Goal: Task Accomplishment & Management: Manage account settings

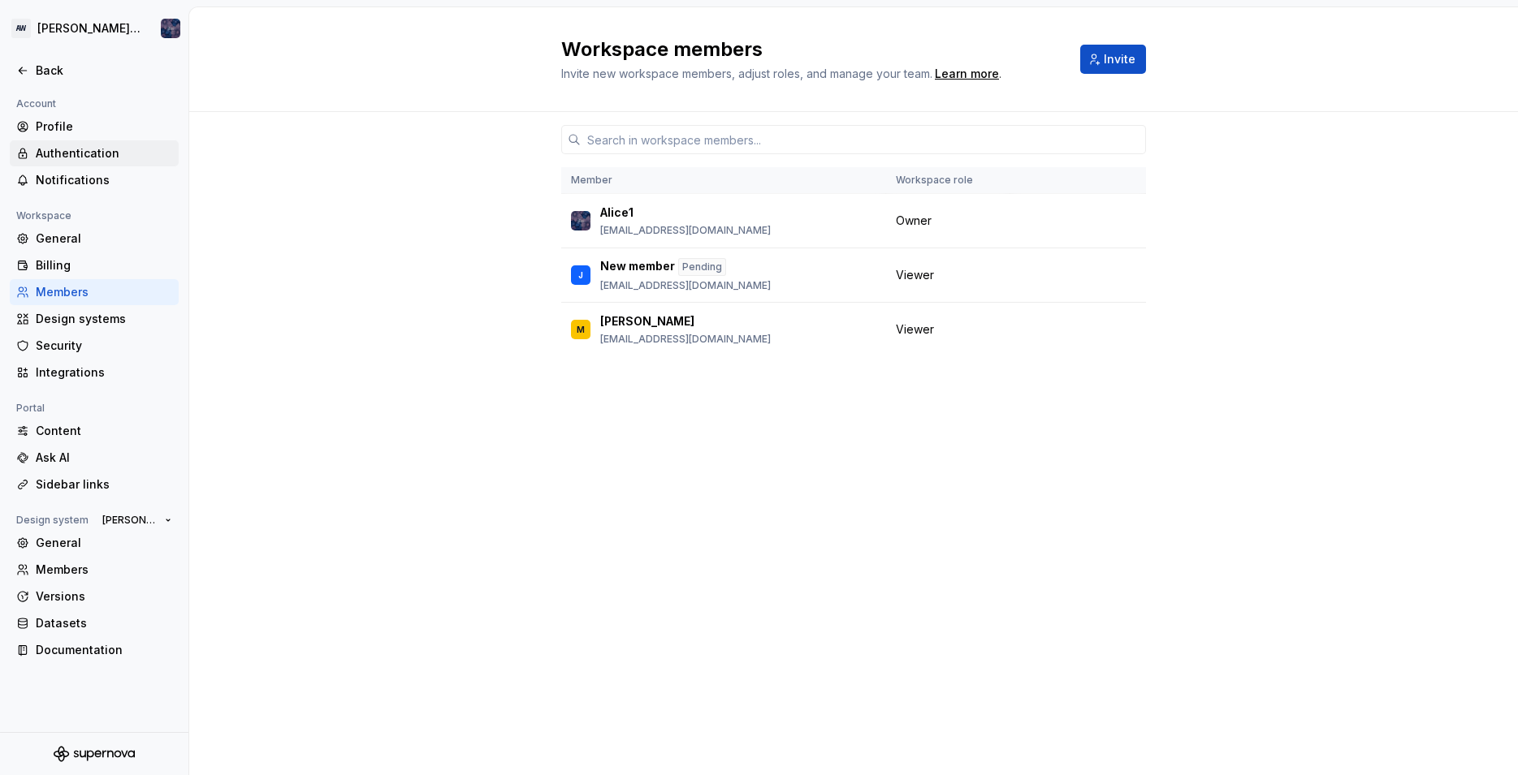
click at [72, 158] on div "Authentication" at bounding box center [104, 153] width 136 height 16
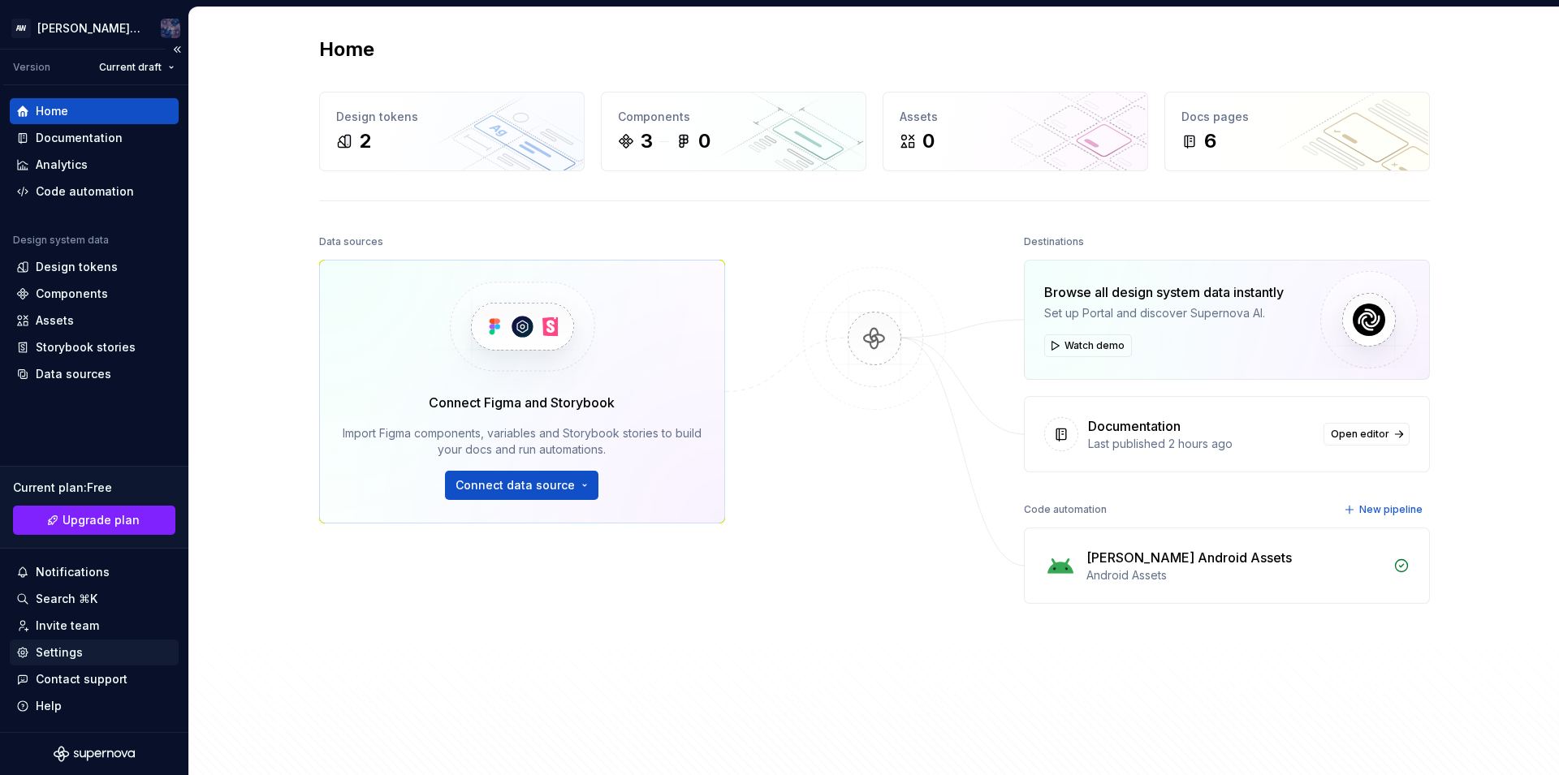
click at [80, 655] on div "Settings" at bounding box center [59, 653] width 47 height 16
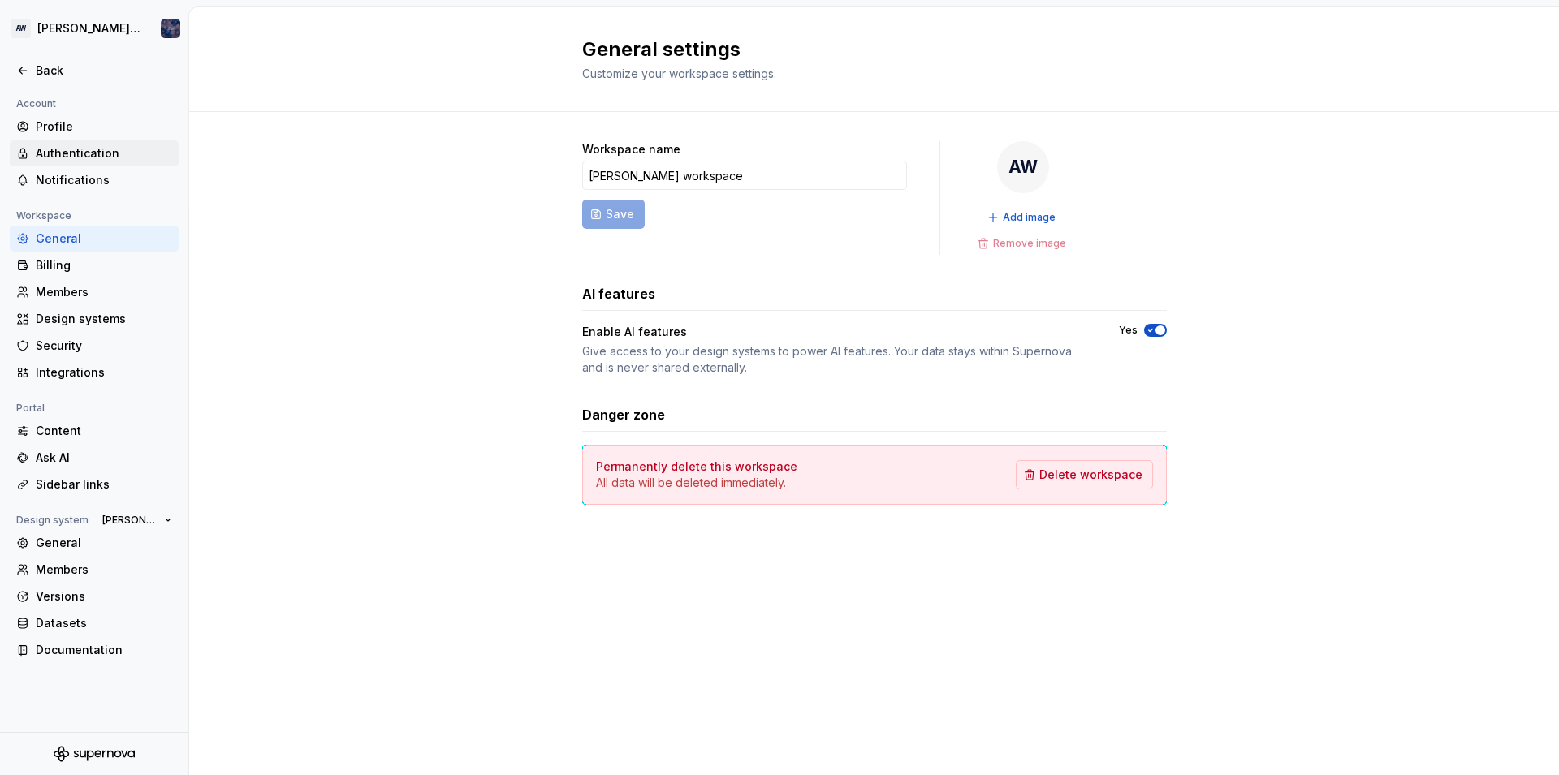
click at [55, 153] on div "Authentication" at bounding box center [104, 153] width 136 height 16
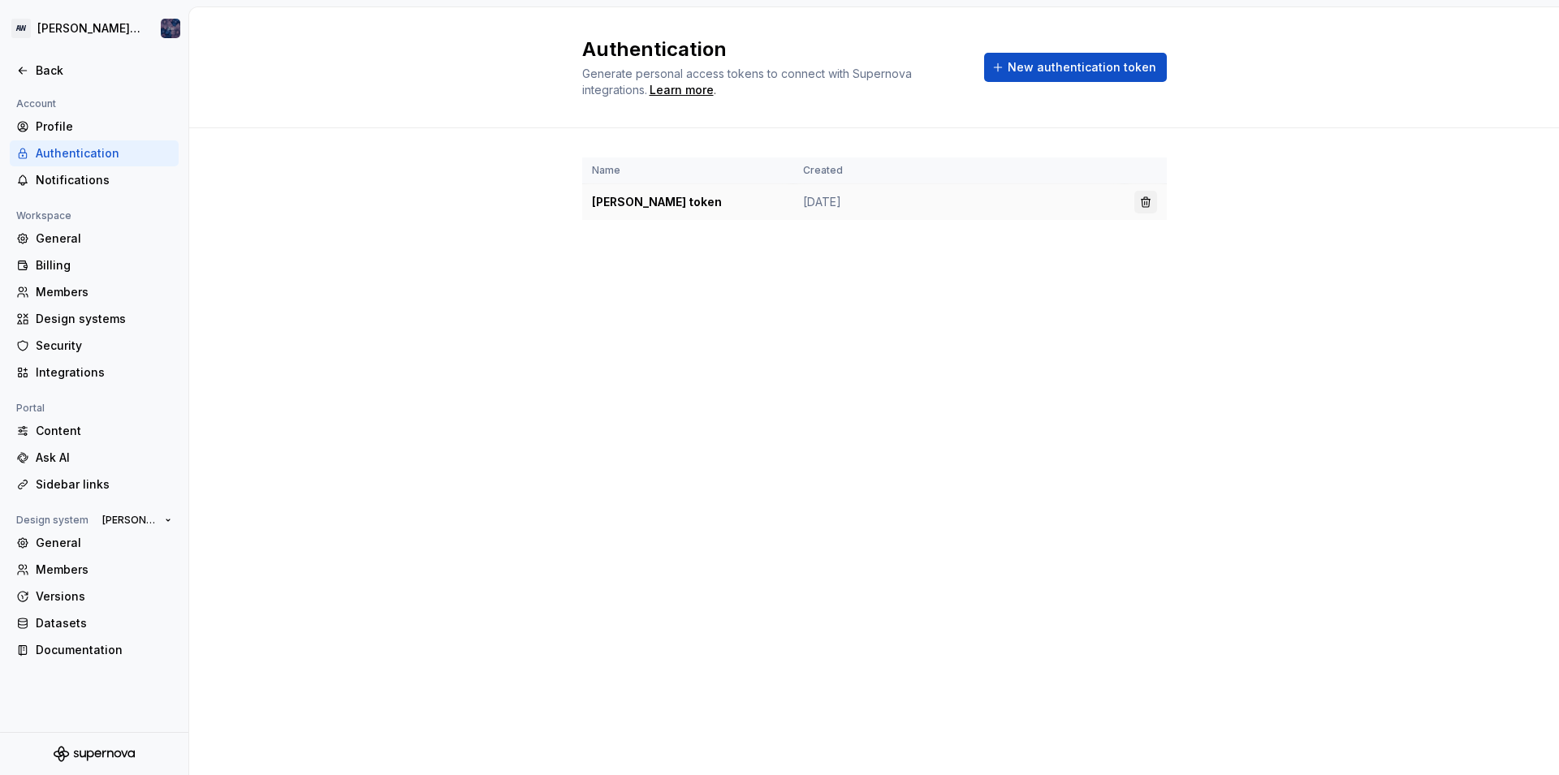
click at [1140, 202] on button "button" at bounding box center [1145, 202] width 23 height 23
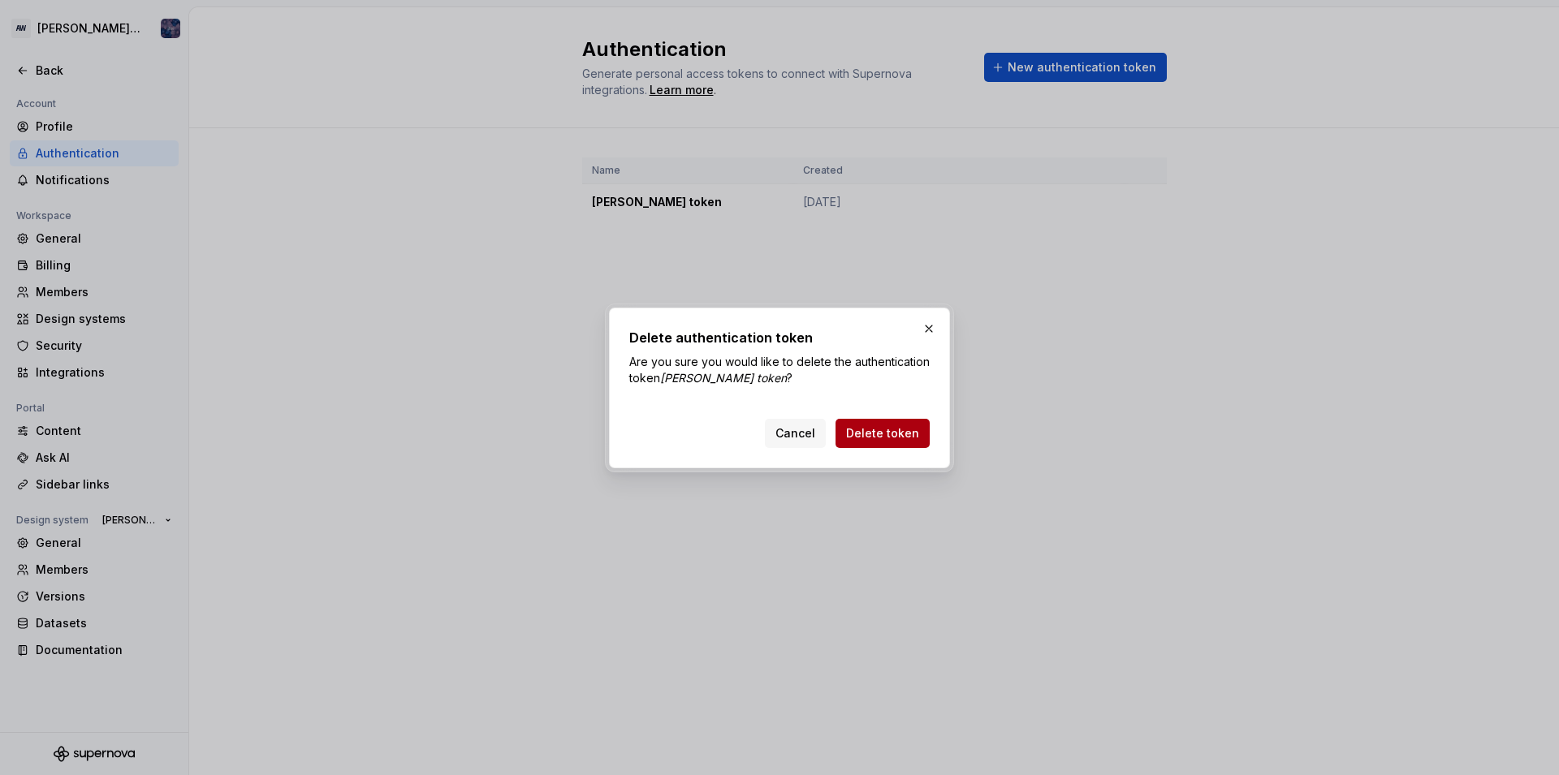
click at [861, 437] on span "Delete token" at bounding box center [882, 433] width 73 height 16
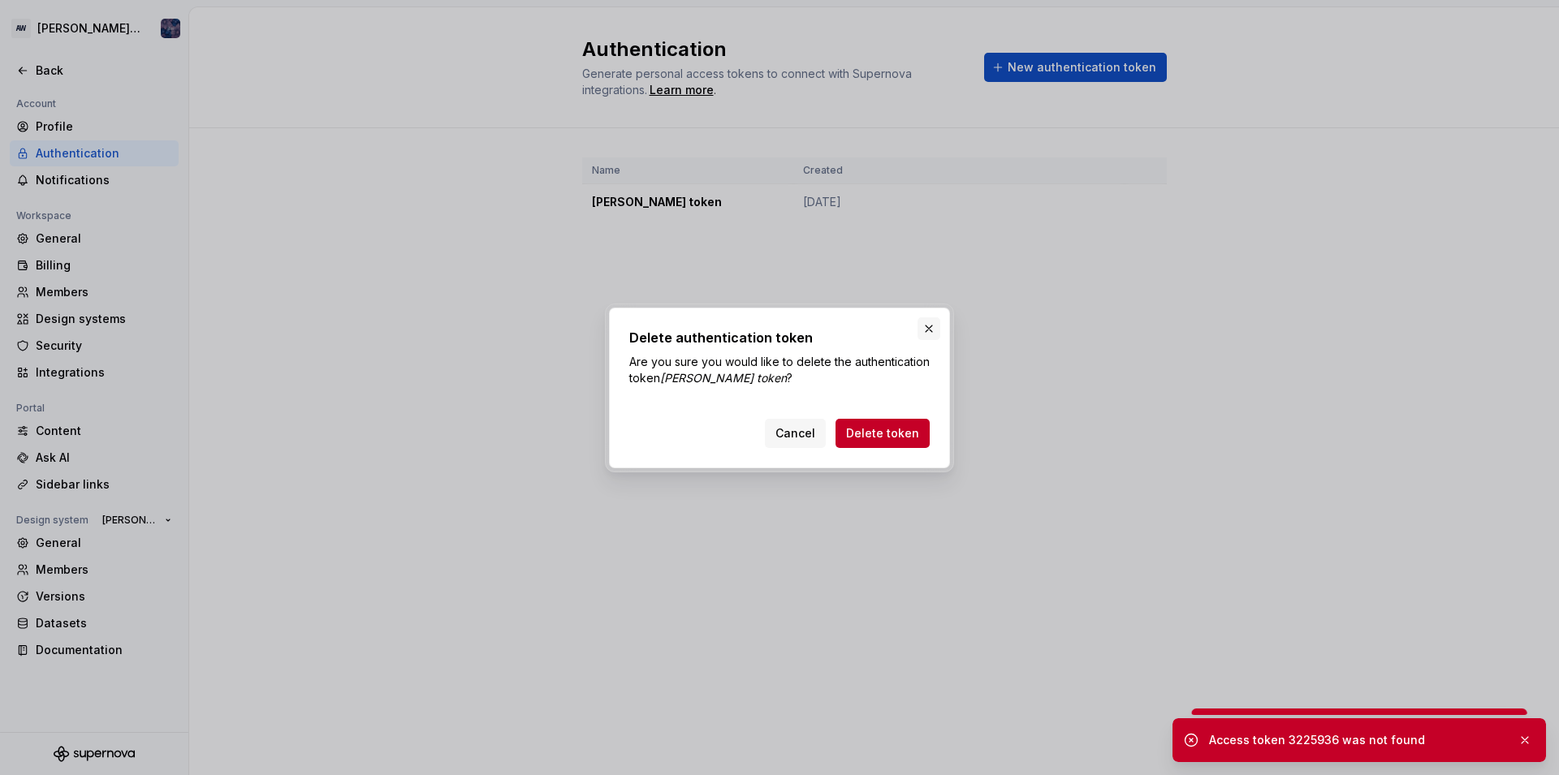
click at [922, 329] on button "button" at bounding box center [928, 328] width 23 height 23
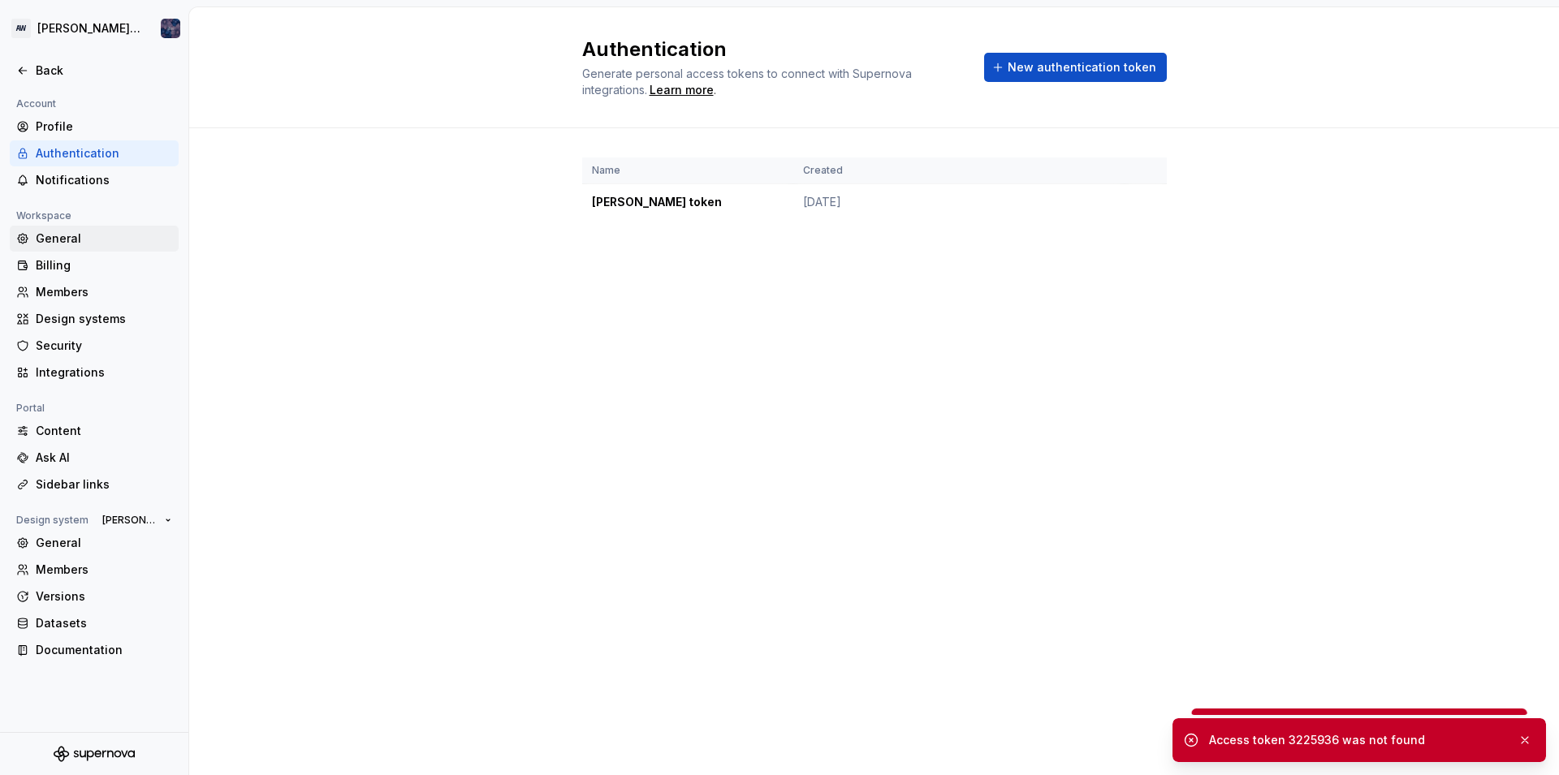
click at [39, 235] on div "General" at bounding box center [104, 239] width 136 height 16
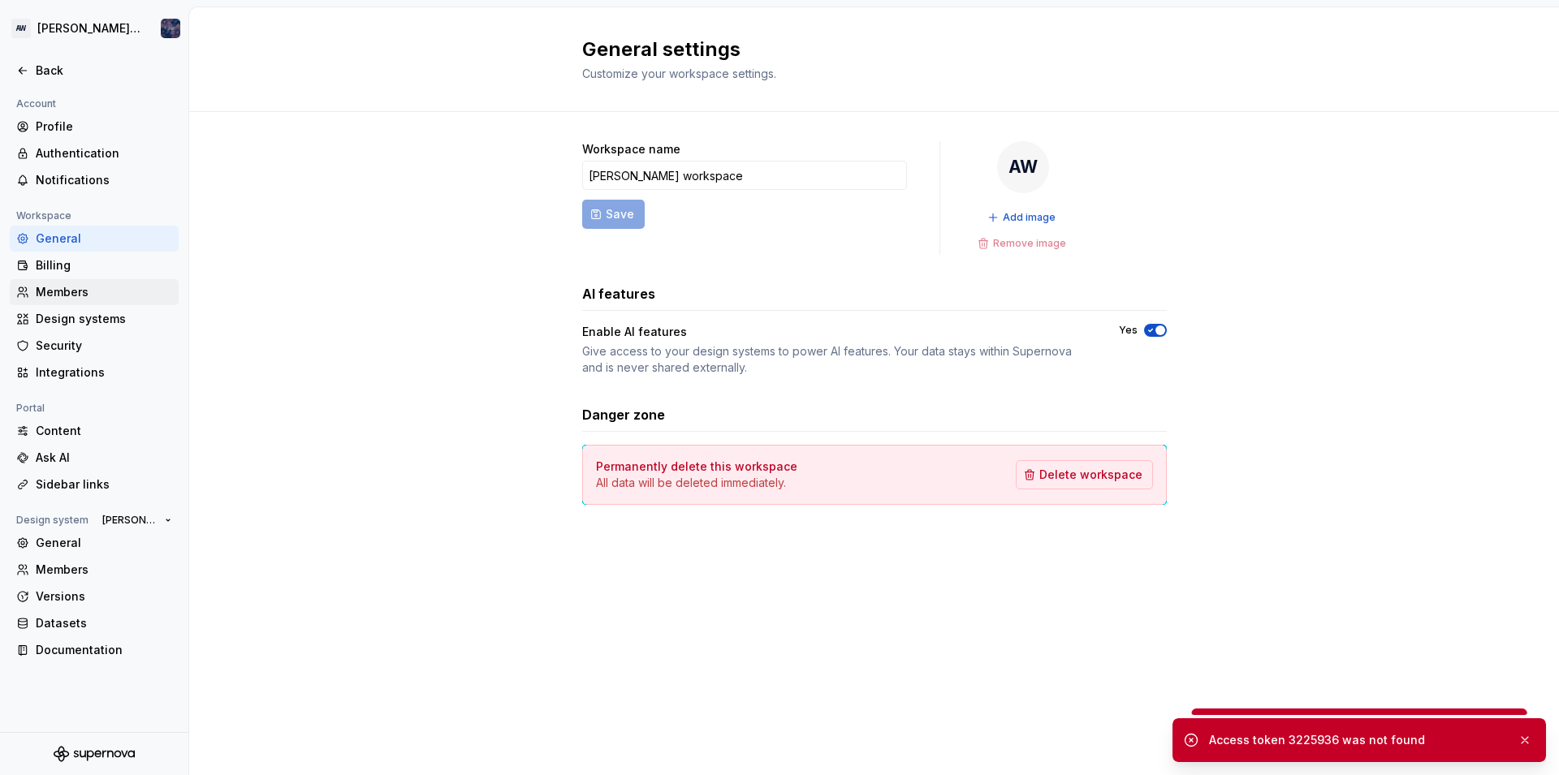
click at [64, 293] on div "Members" at bounding box center [104, 292] width 136 height 16
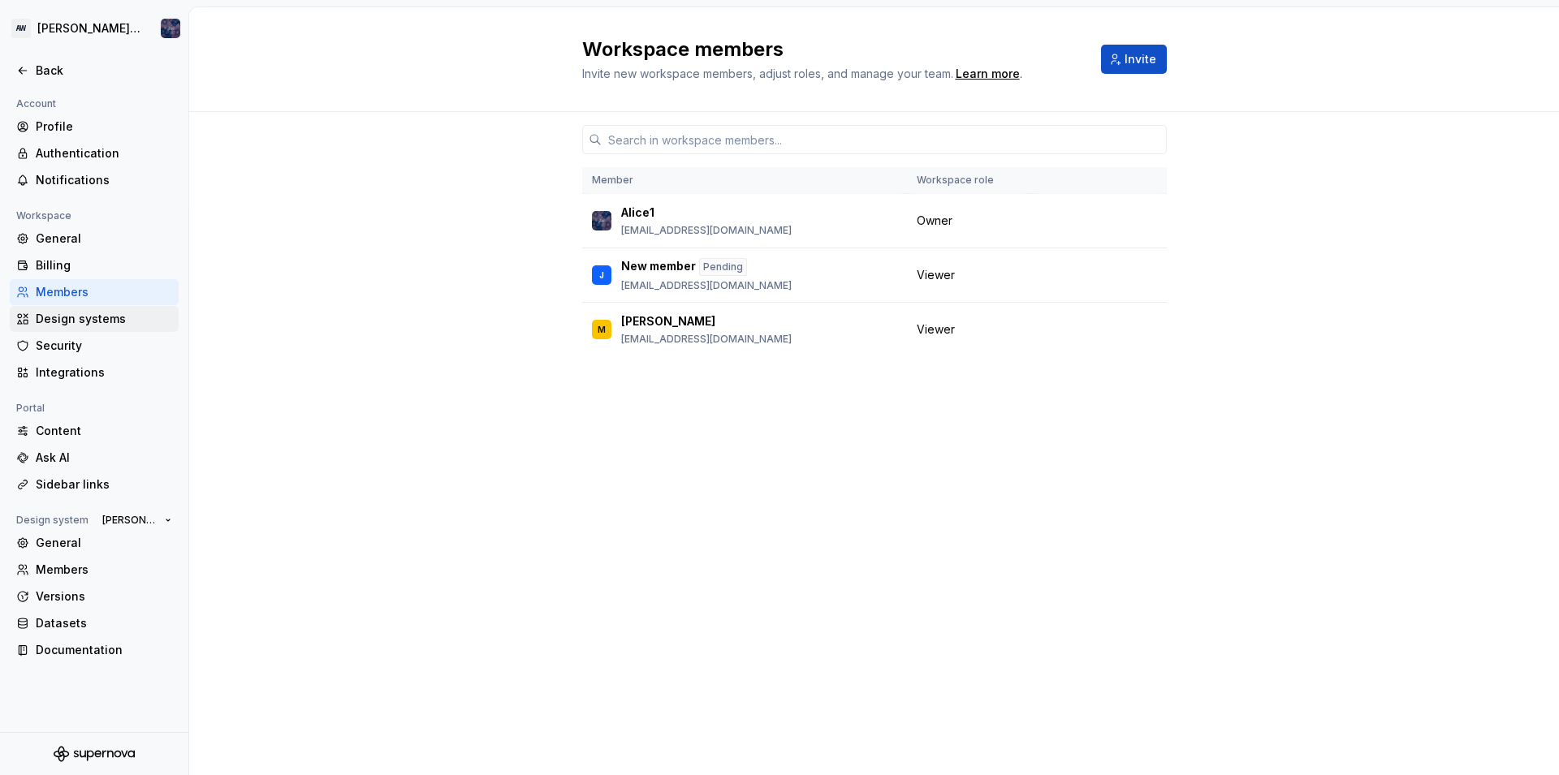
click at [94, 315] on div "Design systems" at bounding box center [104, 319] width 136 height 16
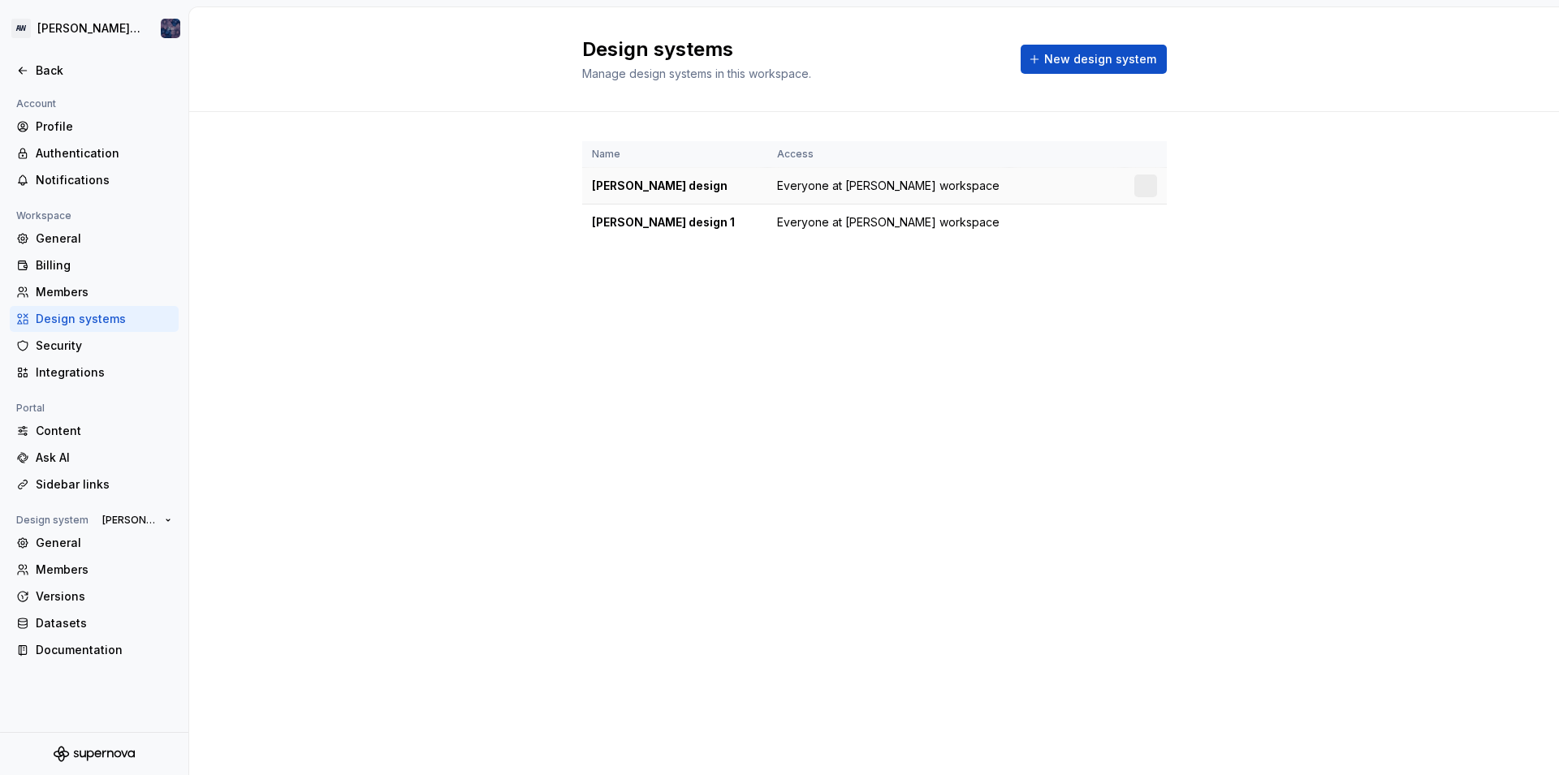
click at [1146, 189] on div at bounding box center [1145, 186] width 23 height 23
click at [1061, 186] on td at bounding box center [1066, 186] width 115 height 37
click at [1144, 179] on html "AW Alice design Back Account Profile Authentication Notifications Workspace Gen…" at bounding box center [779, 387] width 1559 height 775
click at [96, 347] on html "AW Alice design Back Account Profile Authentication Notifications Workspace Gen…" at bounding box center [779, 387] width 1559 height 775
click at [81, 363] on div "Integrations" at bounding box center [94, 373] width 169 height 26
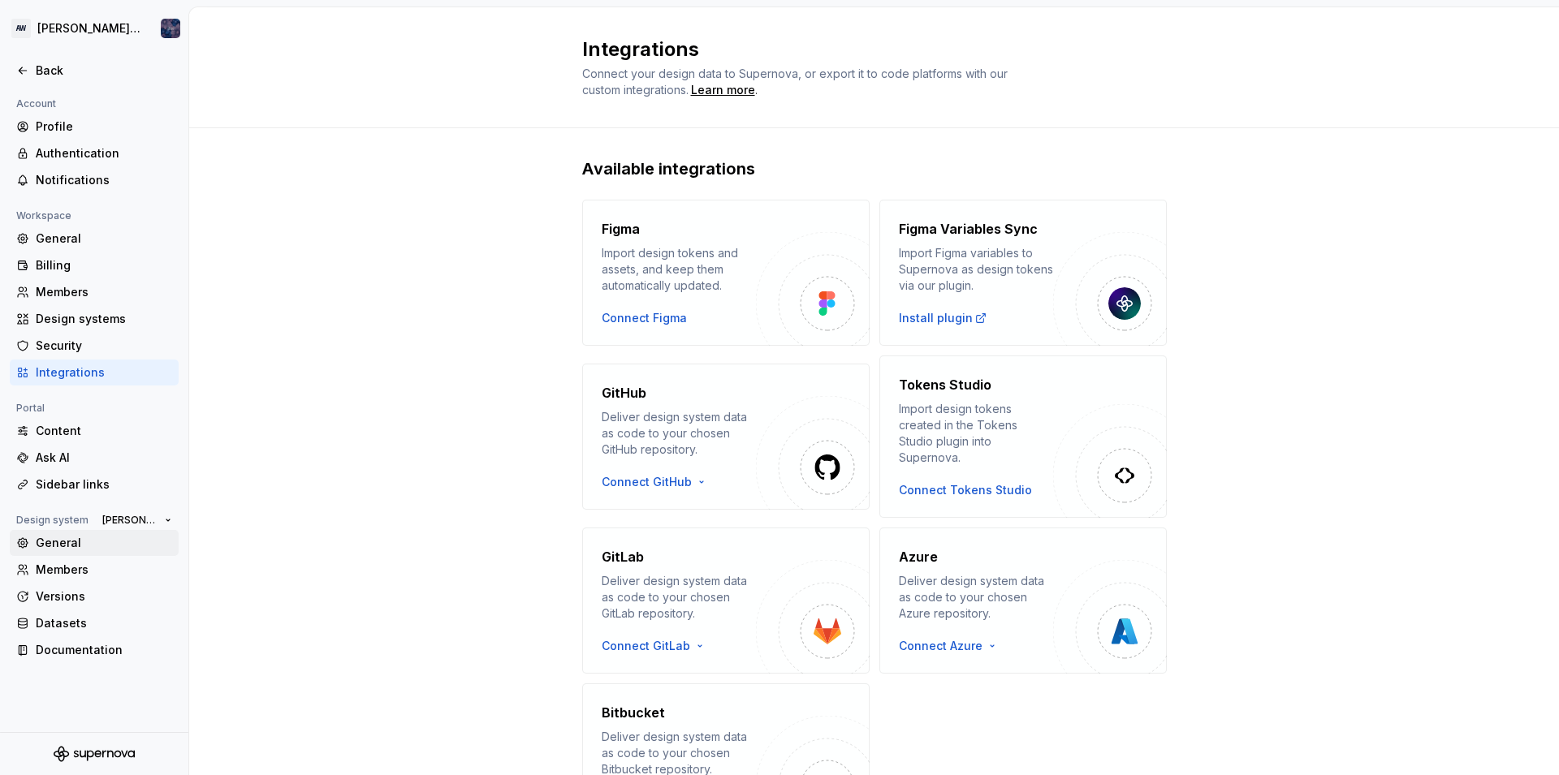
click at [60, 546] on div "General" at bounding box center [104, 543] width 136 height 16
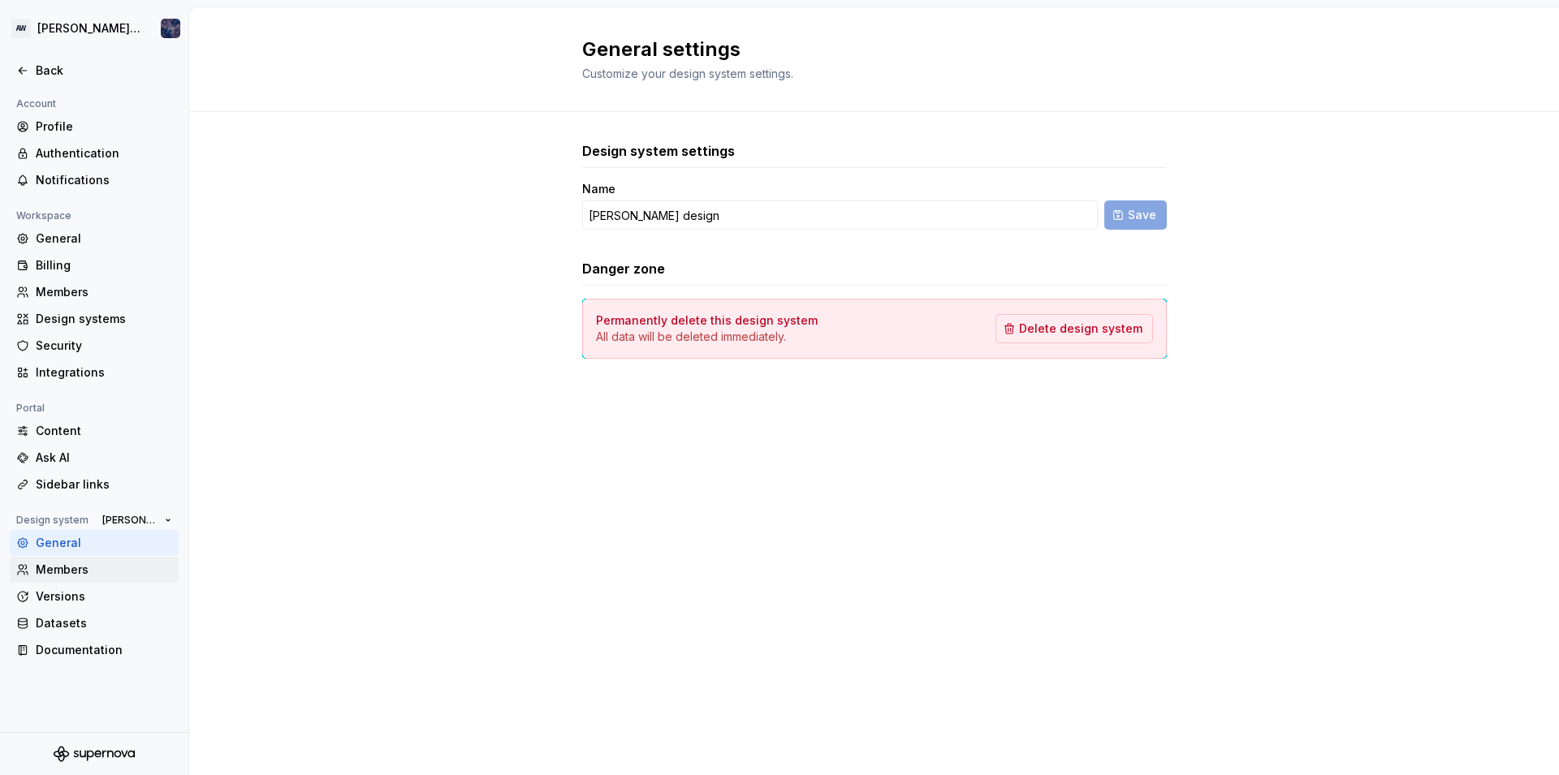
click at [63, 570] on div "Members" at bounding box center [104, 570] width 136 height 16
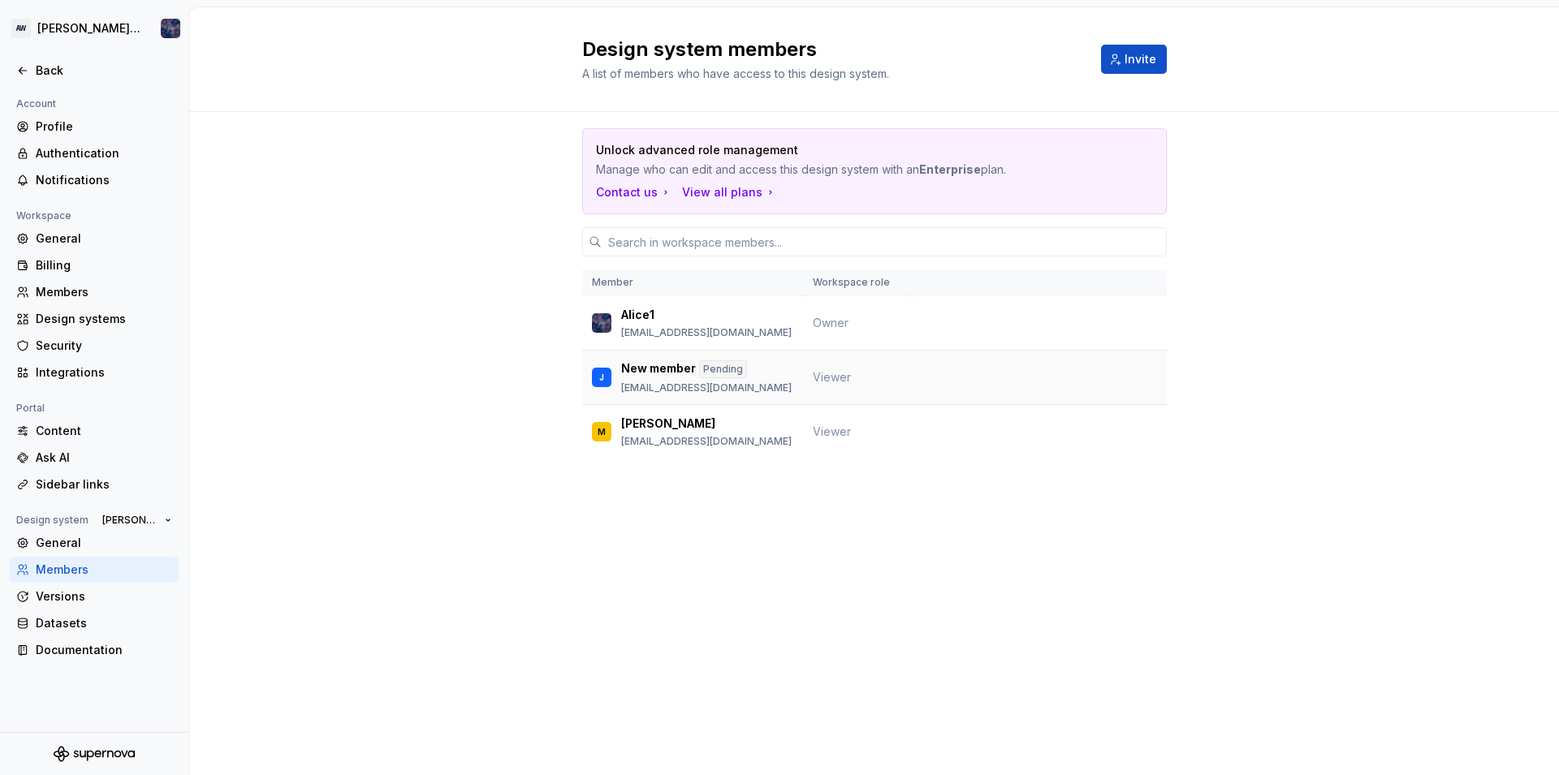
click at [841, 378] on span "Viewer" at bounding box center [832, 377] width 38 height 14
click at [854, 379] on td "Viewer" at bounding box center [857, 378] width 109 height 54
click at [1147, 378] on td at bounding box center [1039, 378] width 255 height 54
click at [648, 365] on p "New member" at bounding box center [658, 370] width 75 height 18
click at [1097, 382] on td at bounding box center [1039, 378] width 255 height 54
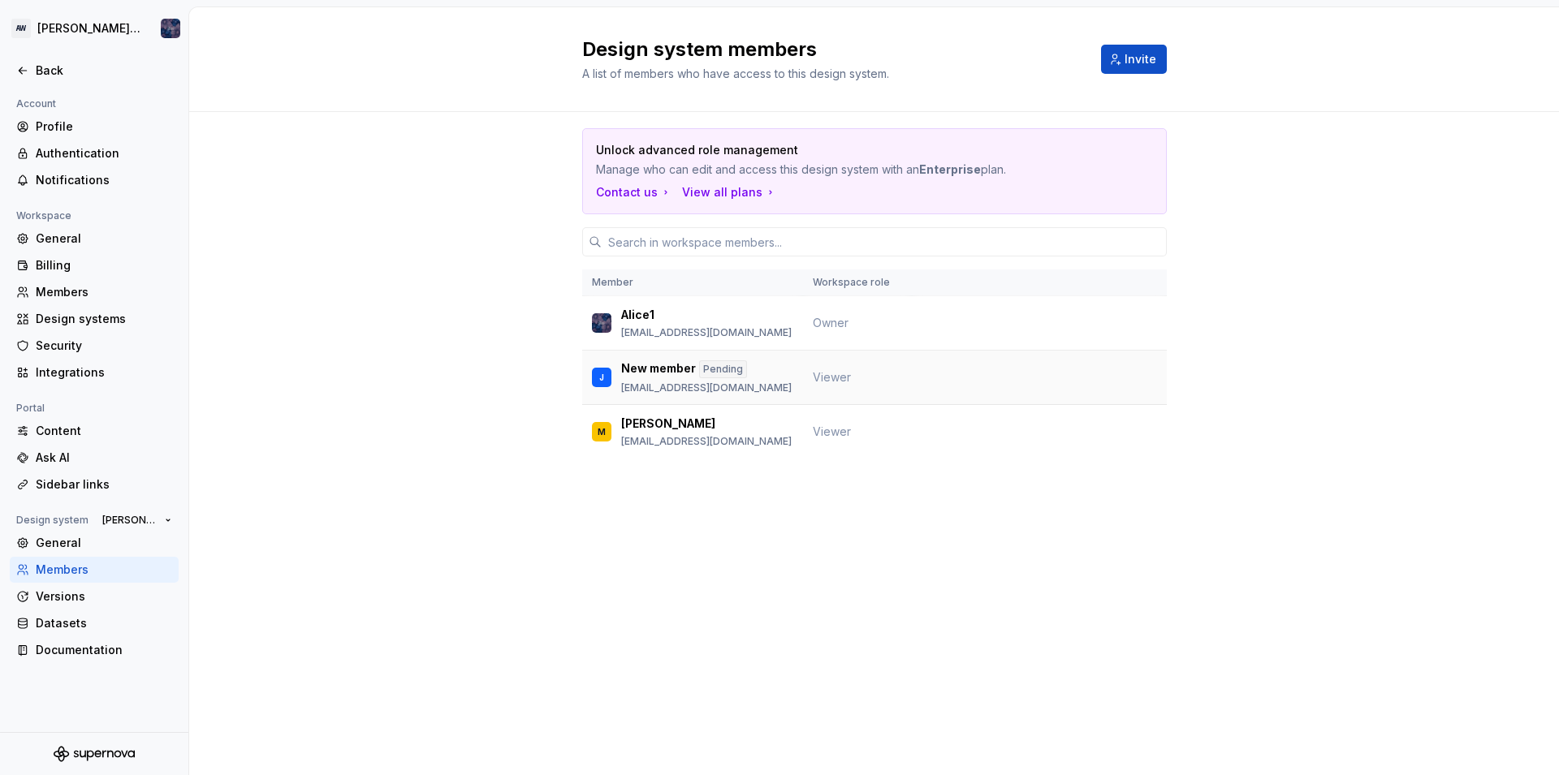
click at [1125, 382] on td at bounding box center [1039, 378] width 255 height 54
click at [1168, 377] on div "Unlock advanced role management Manage who can edit and access this design syst…" at bounding box center [874, 316] width 1370 height 408
click at [1093, 399] on td at bounding box center [1039, 378] width 255 height 54
click at [1025, 382] on td at bounding box center [1039, 378] width 255 height 54
click at [93, 598] on div "Versions" at bounding box center [104, 597] width 136 height 16
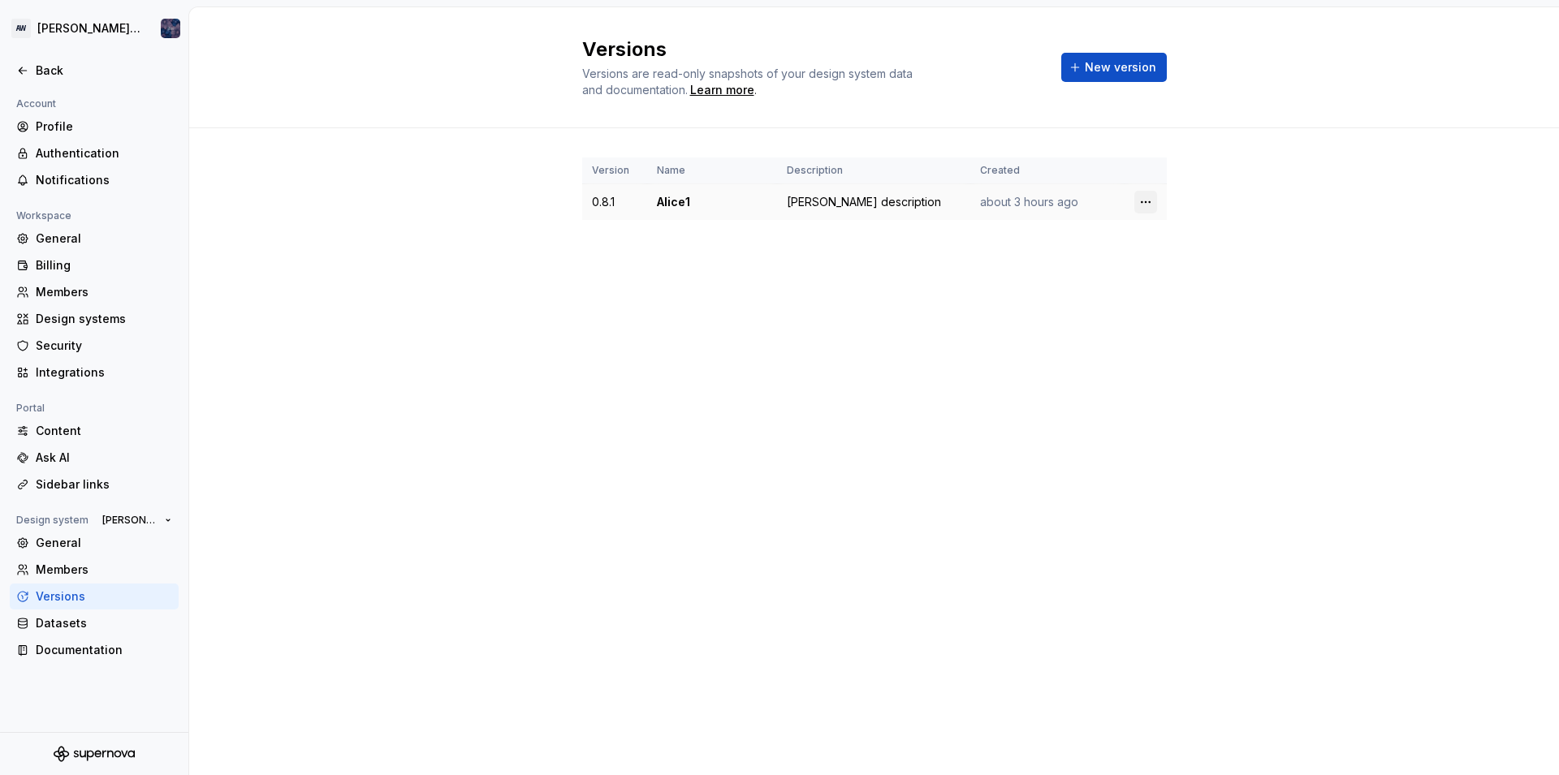
click at [1145, 199] on html "AW Alice design Back Account Profile Authentication Notifications Workspace Gen…" at bounding box center [779, 387] width 1559 height 775
click at [1150, 273] on icon at bounding box center [1151, 267] width 13 height 13
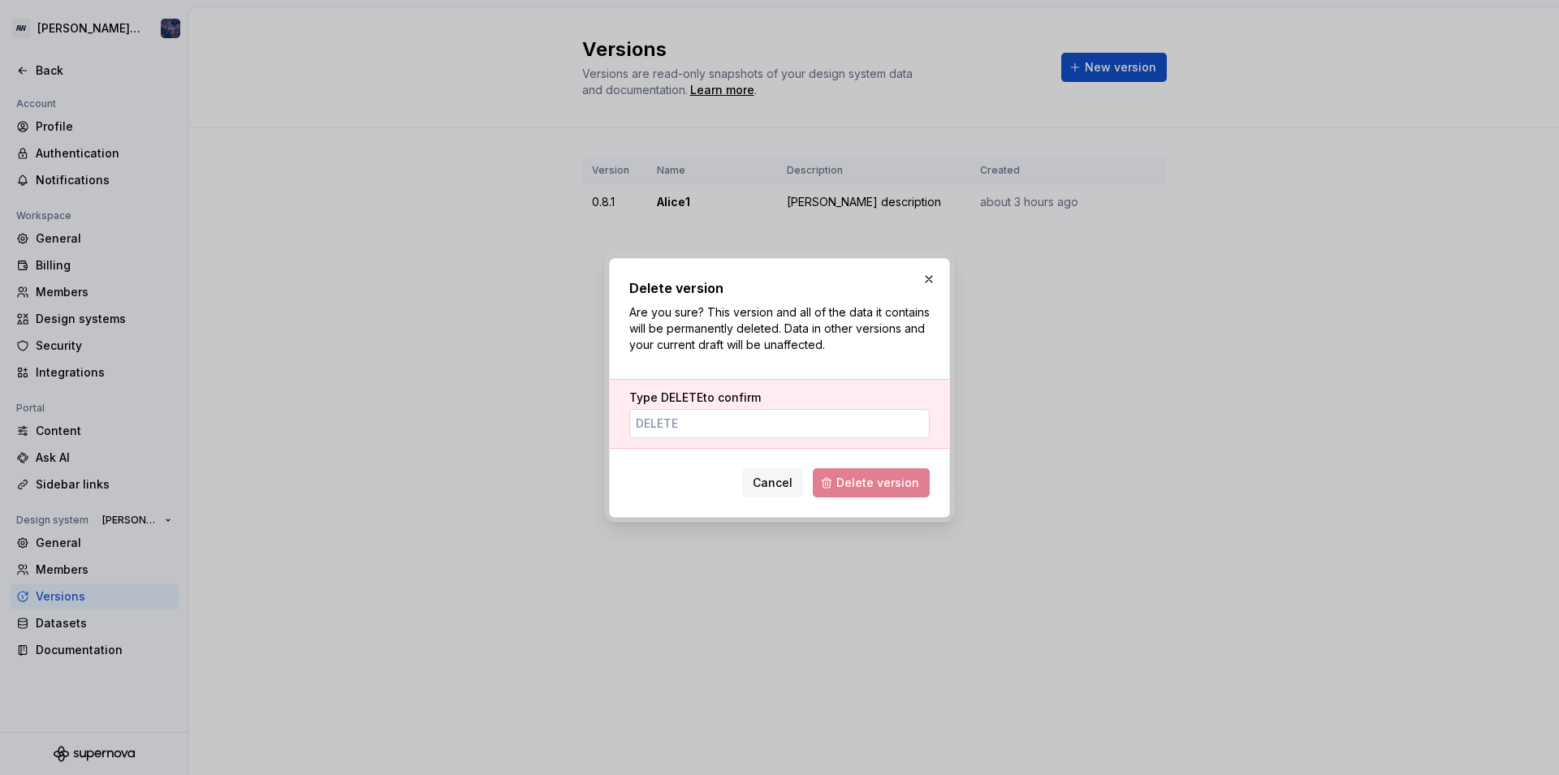
click at [675, 428] on input "Type DELETE to confirm" at bounding box center [779, 423] width 300 height 29
type input "DELETE"
click at [849, 483] on span "Delete version" at bounding box center [877, 483] width 83 height 16
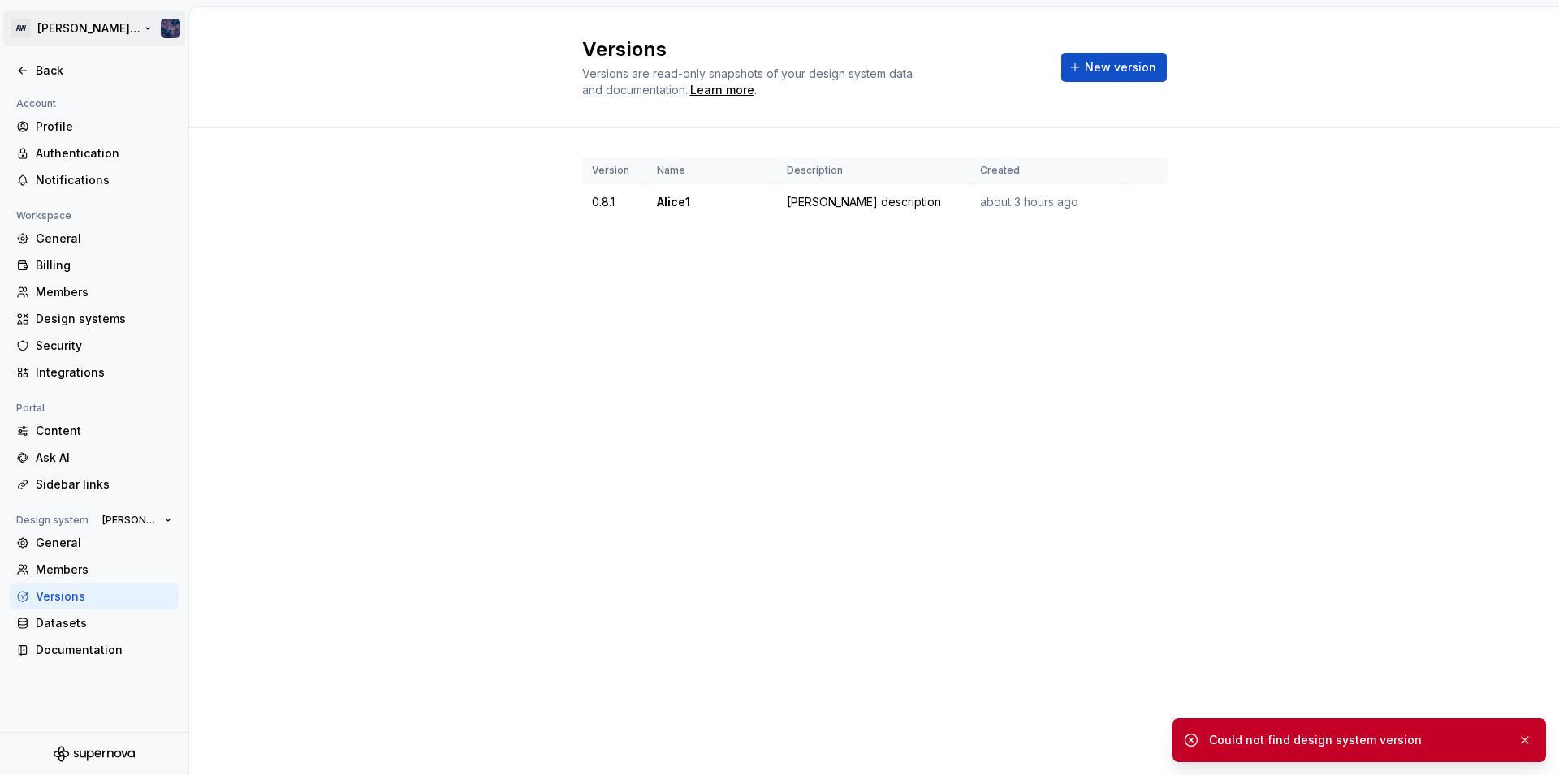
click at [98, 24] on html "AW Alice design Back Account Profile Authentication Notifications Workspace Gen…" at bounding box center [779, 387] width 1559 height 775
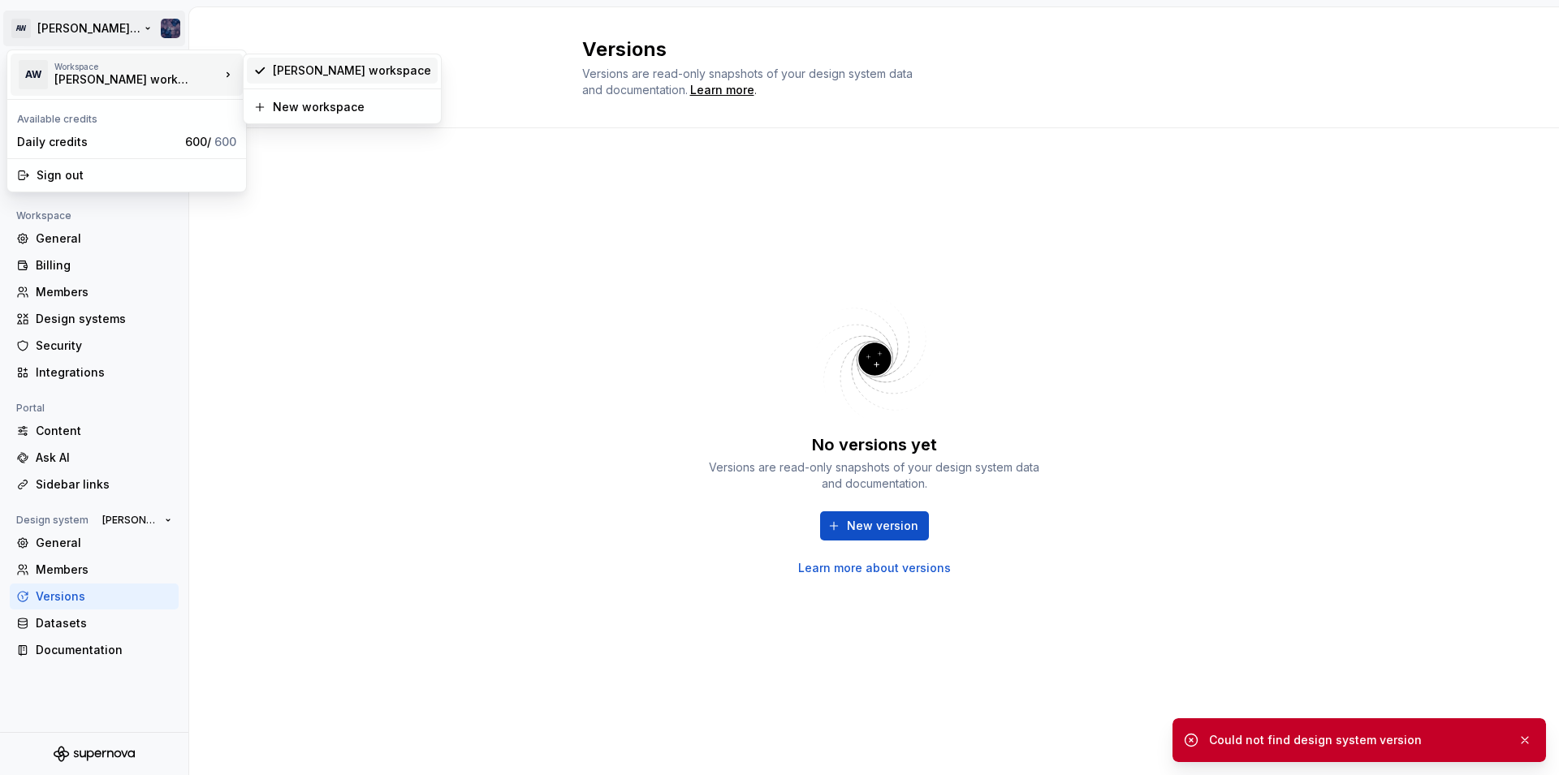
click at [309, 76] on div "Alice workspace" at bounding box center [352, 71] width 158 height 16
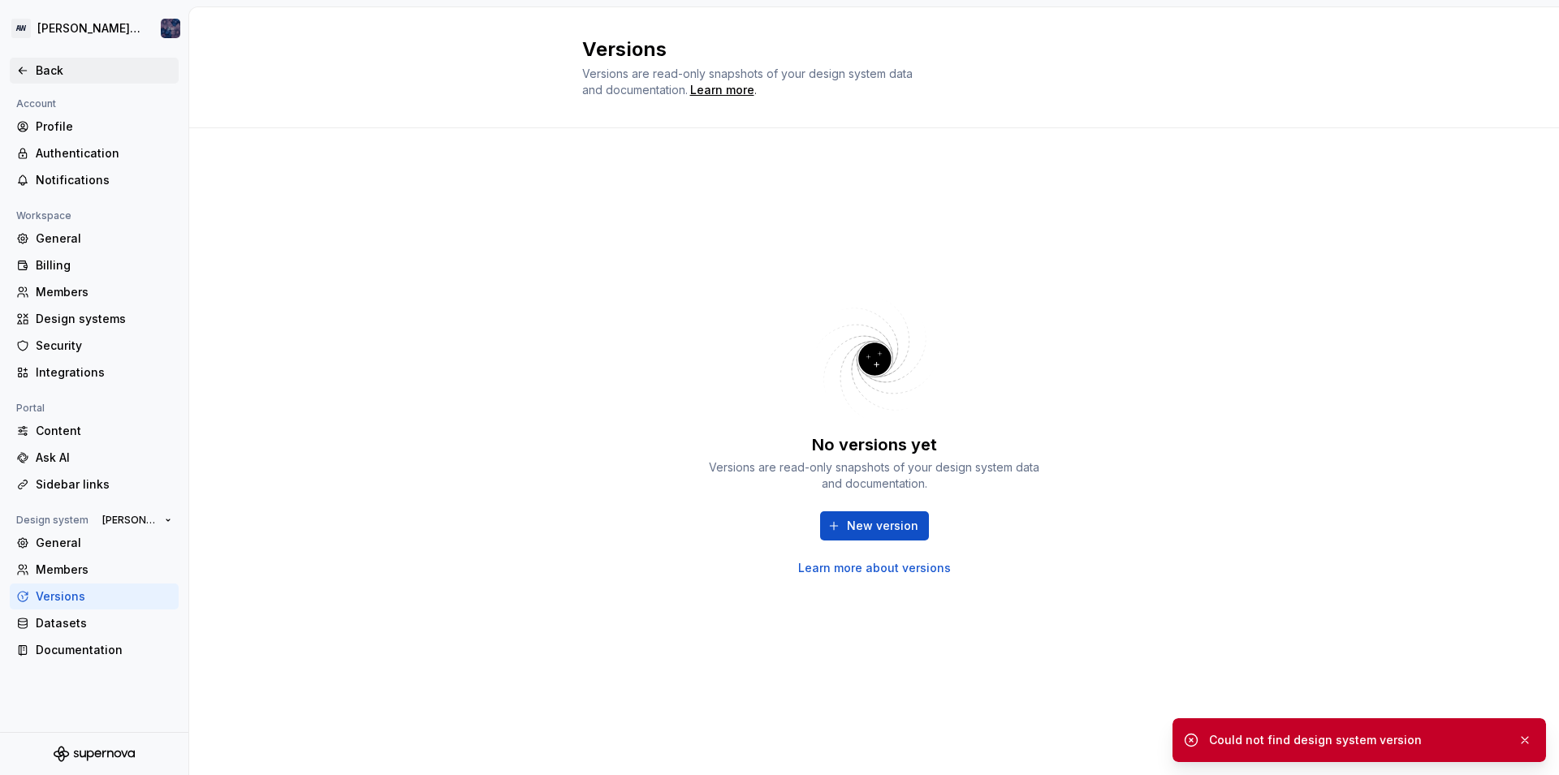
click at [28, 71] on icon at bounding box center [22, 70] width 13 height 13
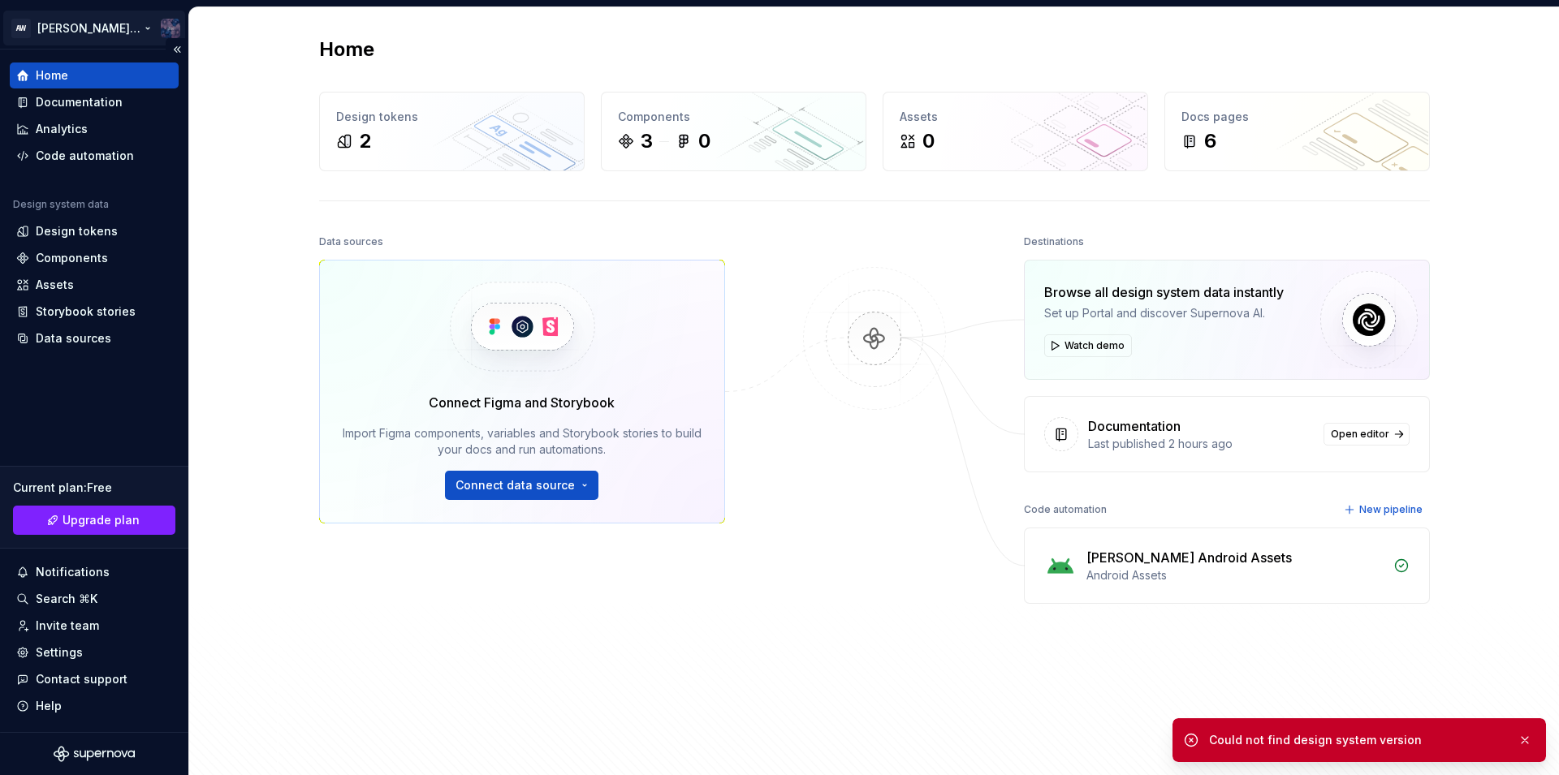
click at [112, 28] on html "AW Alice design Home Documentation Analytics Code automation Design system data…" at bounding box center [779, 387] width 1559 height 775
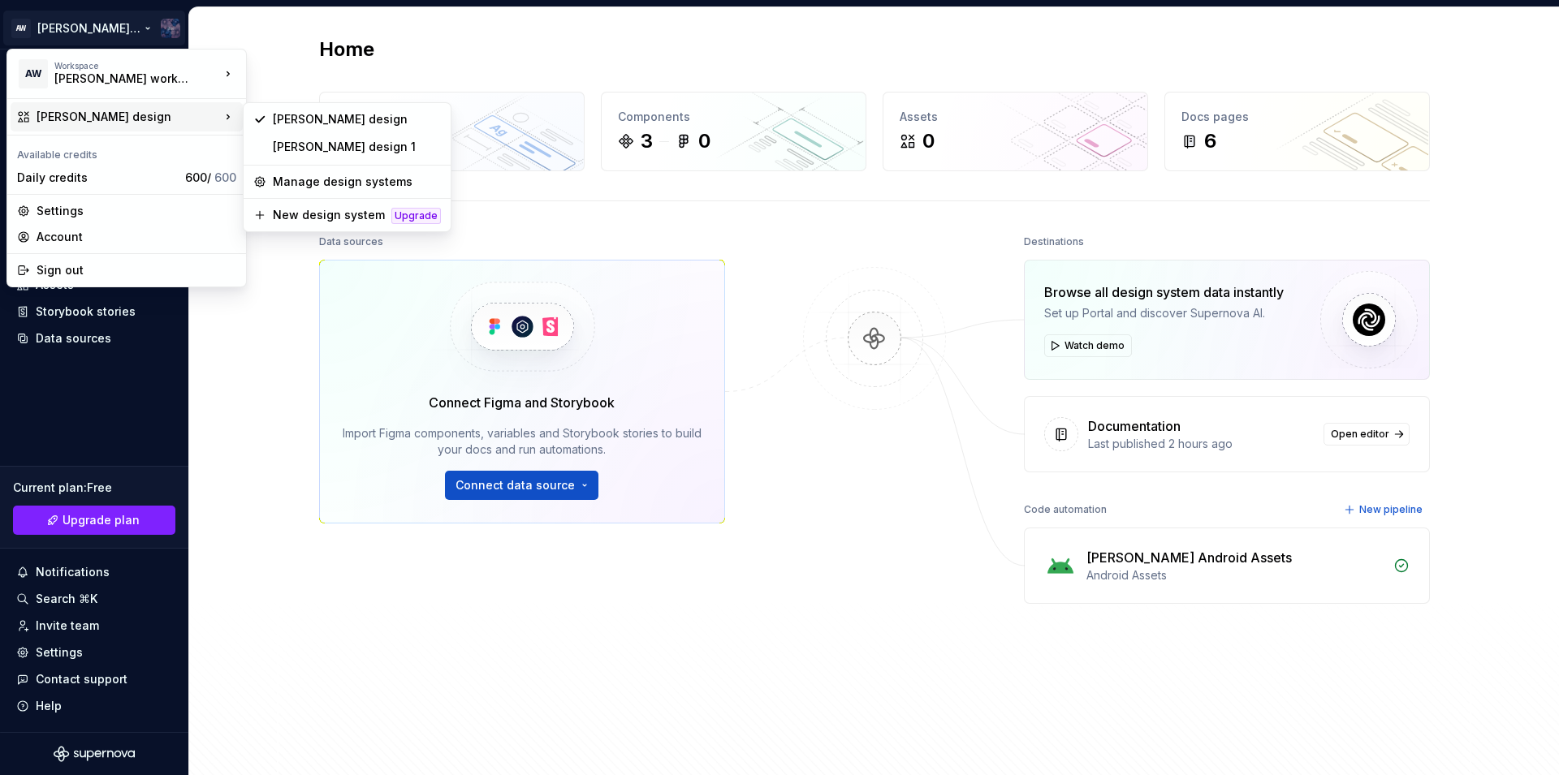
click at [91, 114] on div "[PERSON_NAME] design" at bounding box center [128, 117] width 183 height 16
click at [308, 153] on div "[PERSON_NAME] design 1" at bounding box center [357, 147] width 168 height 16
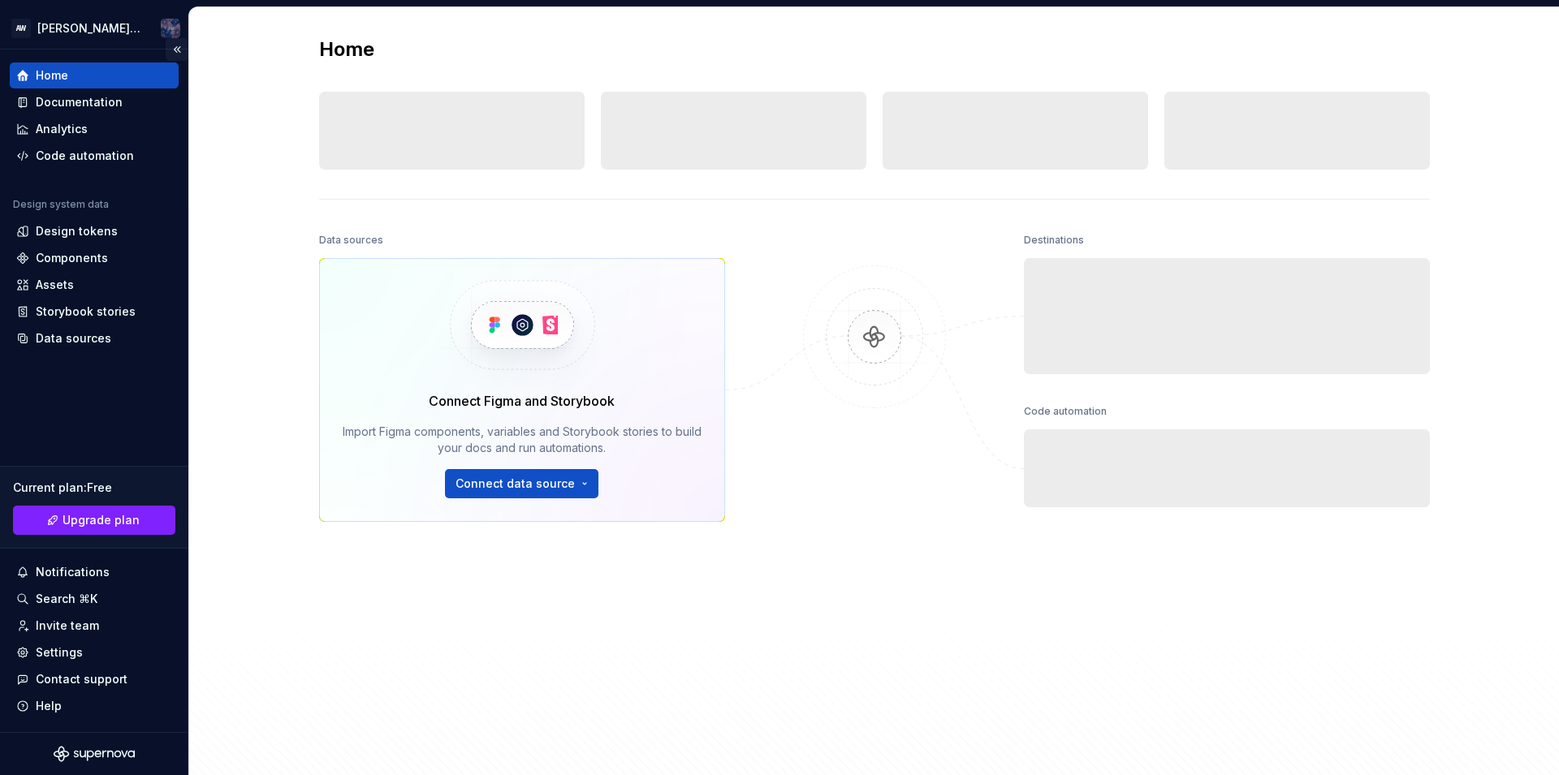
click at [175, 45] on button "Collapse sidebar" at bounding box center [177, 49] width 23 height 23
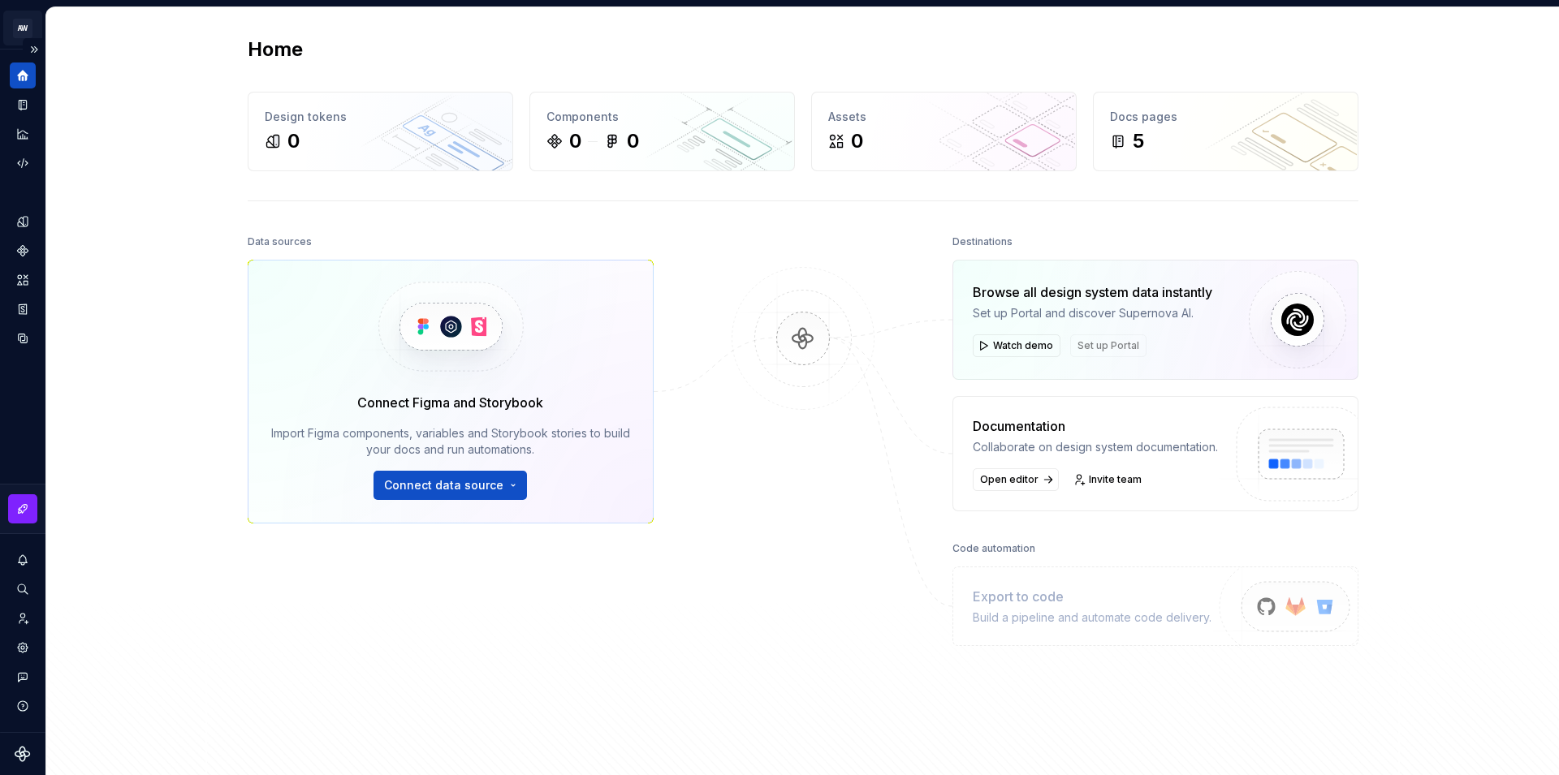
click at [16, 22] on html "AW Alice design 1 Design system data Home Design tokens 0 Components 0 0 Assets…" at bounding box center [779, 387] width 1559 height 775
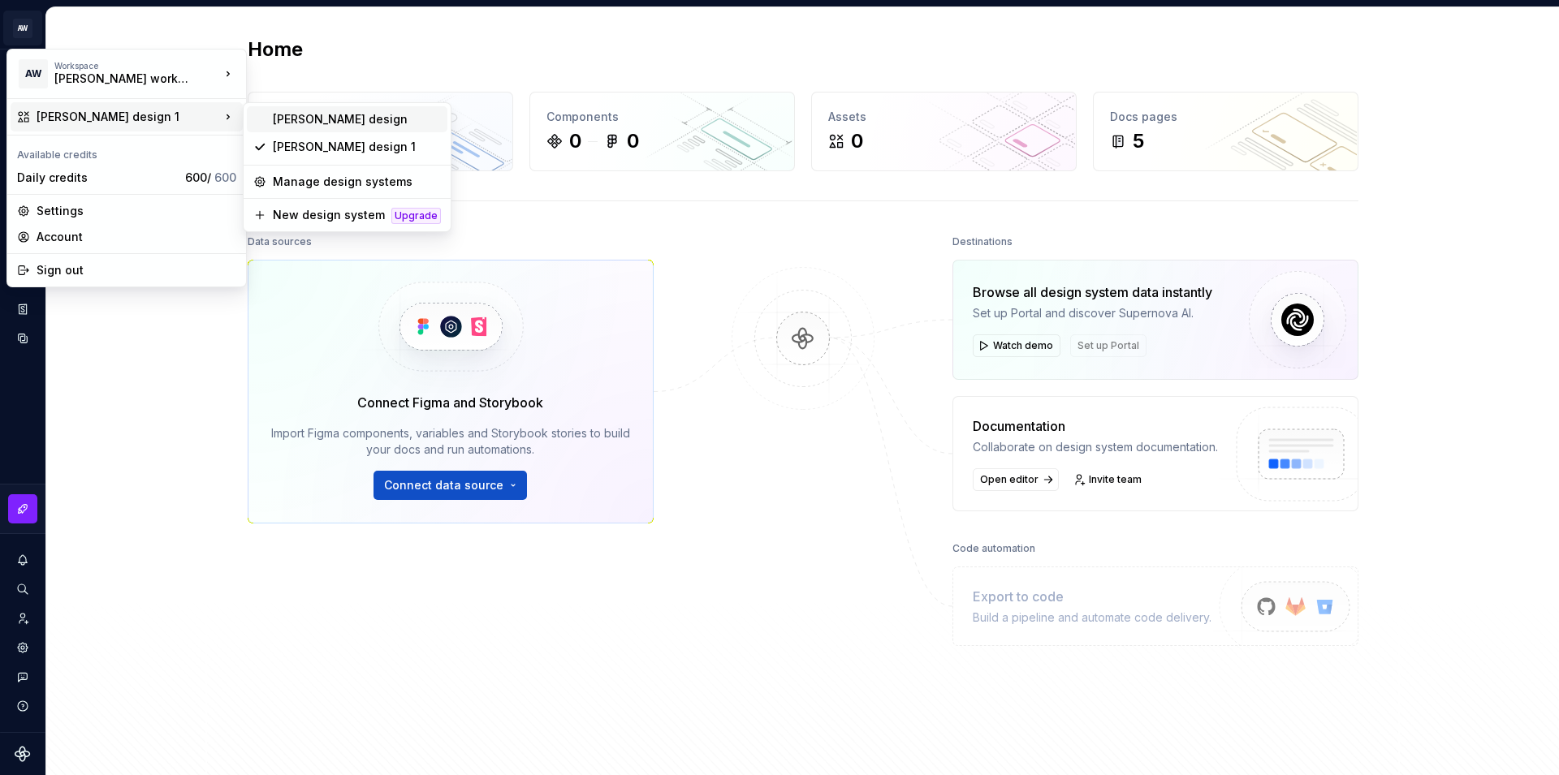
click at [297, 119] on div "[PERSON_NAME] design" at bounding box center [357, 119] width 168 height 16
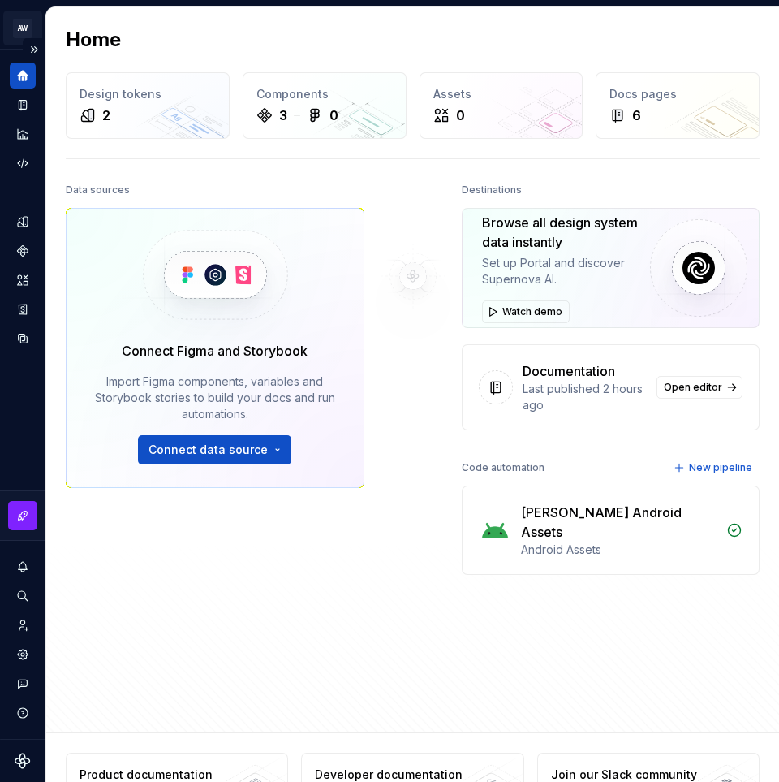
click at [26, 37] on html "AW Alice design Design system data Home Design tokens 2 Components 3 0 Assets 0…" at bounding box center [389, 391] width 779 height 782
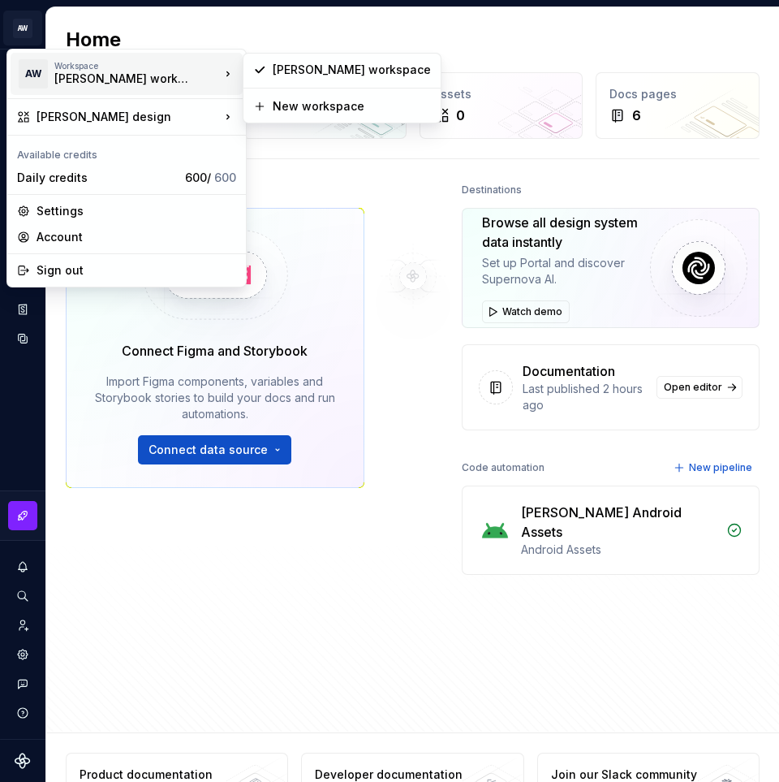
click at [193, 80] on div "Workspace Alice workspace" at bounding box center [137, 74] width 166 height 26
click at [151, 71] on div "Alice workspace" at bounding box center [123, 79] width 138 height 16
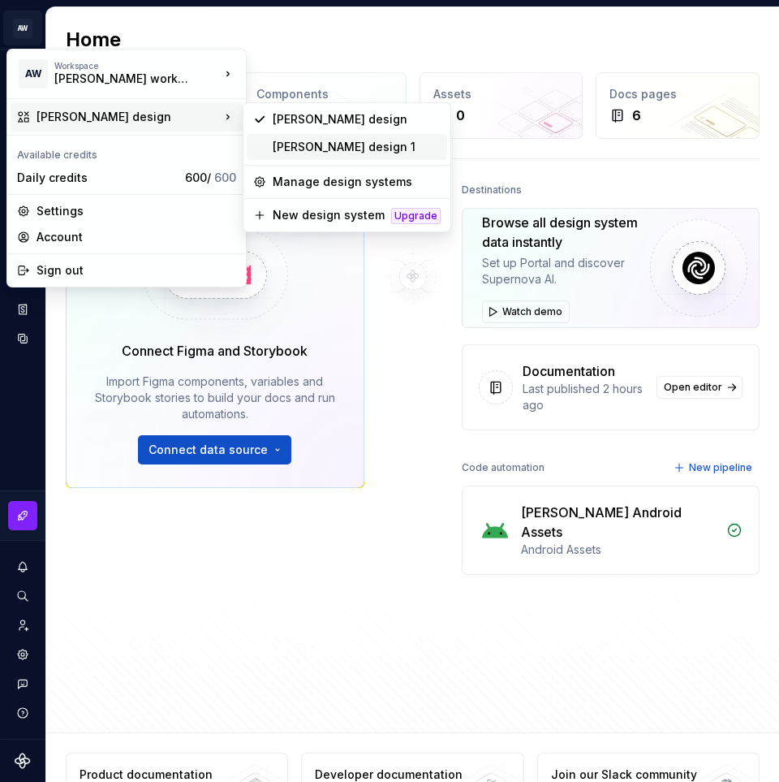
click at [298, 145] on div "[PERSON_NAME] design 1" at bounding box center [357, 147] width 168 height 16
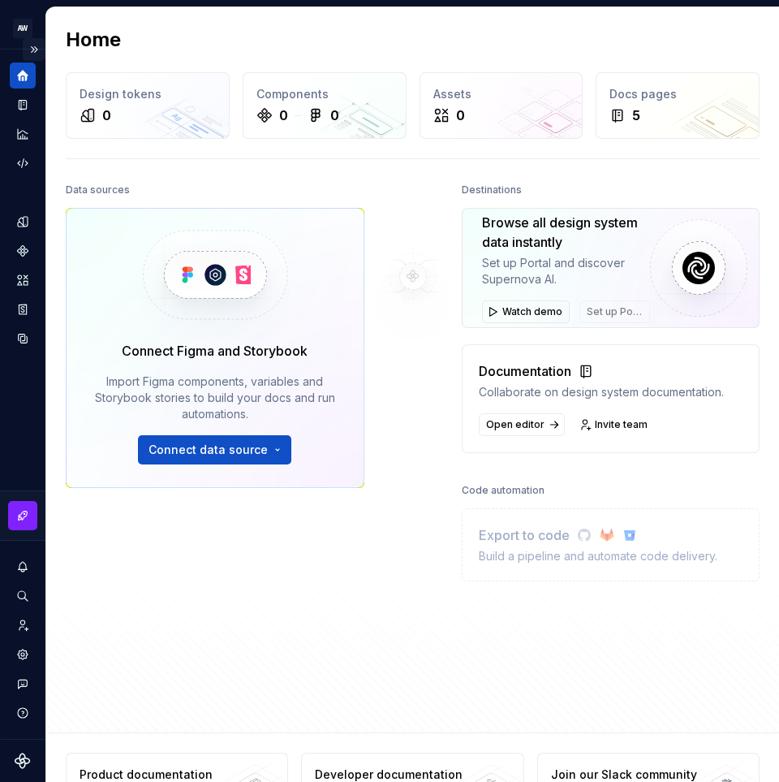
click at [28, 51] on button "Expand sidebar" at bounding box center [34, 49] width 23 height 23
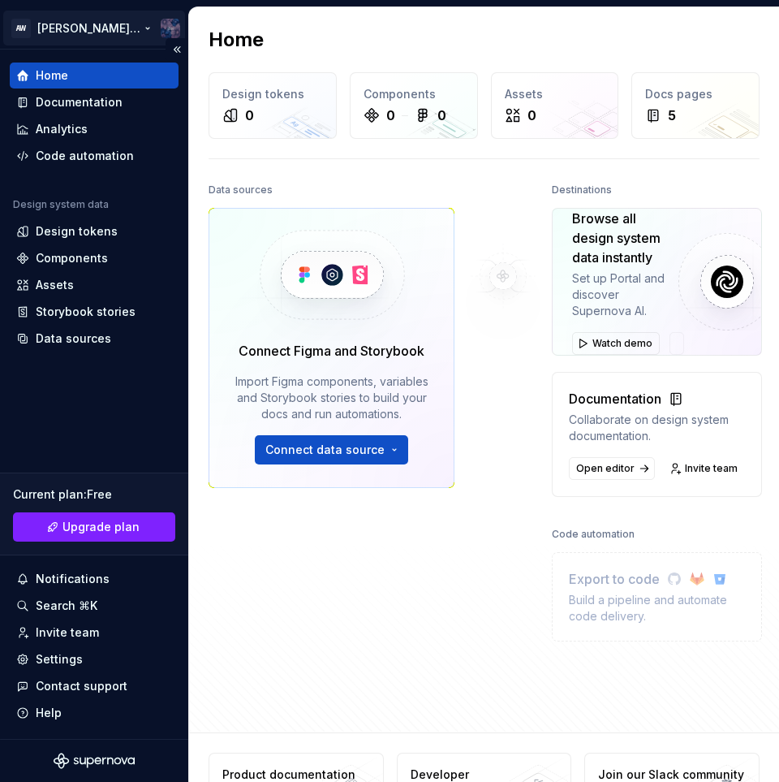
click at [166, 37] on html "AW Alice design 1 Home Documentation Analytics Code automation Design system da…" at bounding box center [389, 391] width 779 height 782
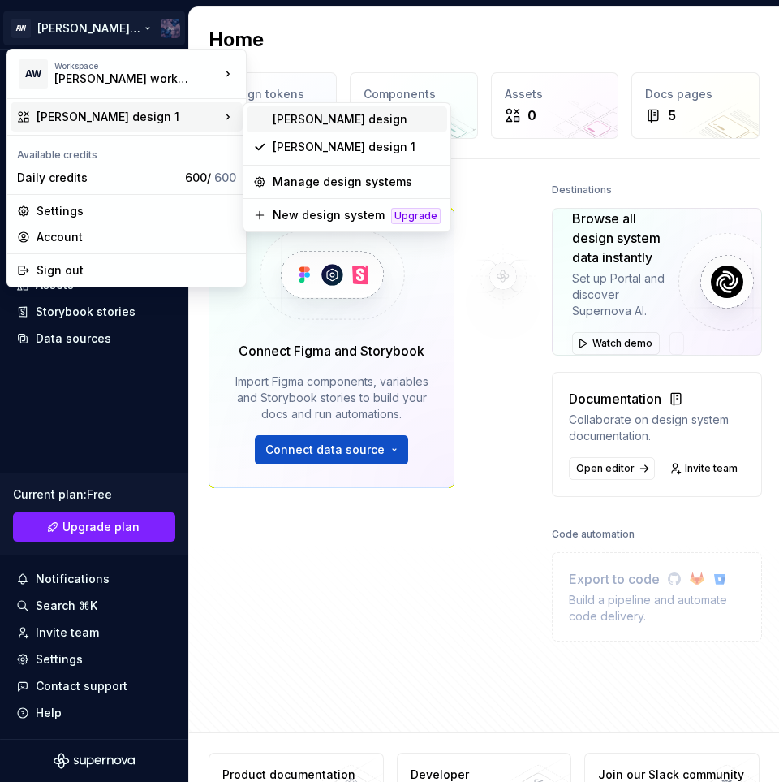
click at [326, 123] on div "[PERSON_NAME] design" at bounding box center [357, 119] width 168 height 16
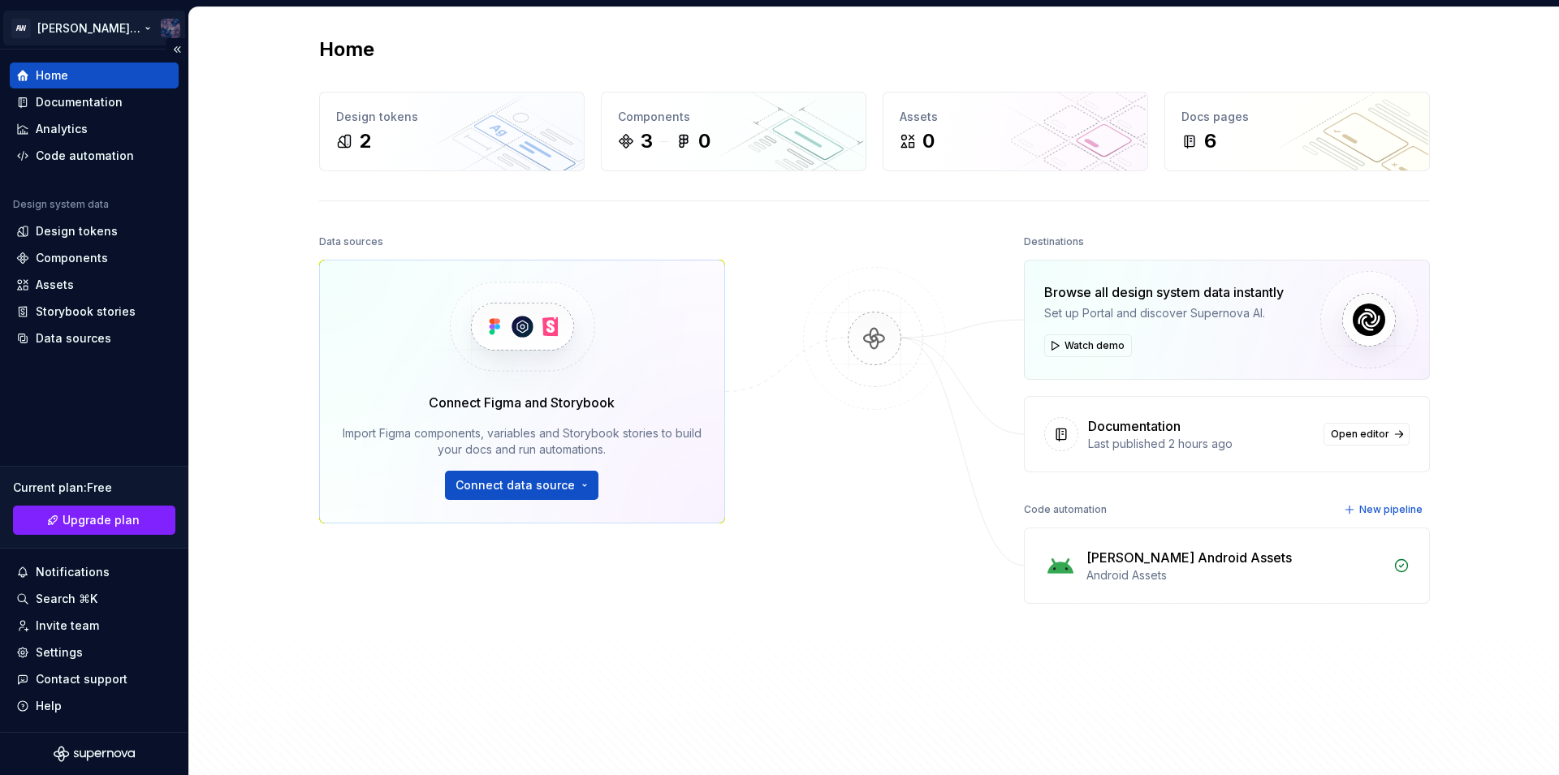
click at [167, 32] on html "AW Alice design Home Documentation Analytics Code automation Design system data…" at bounding box center [779, 387] width 1559 height 775
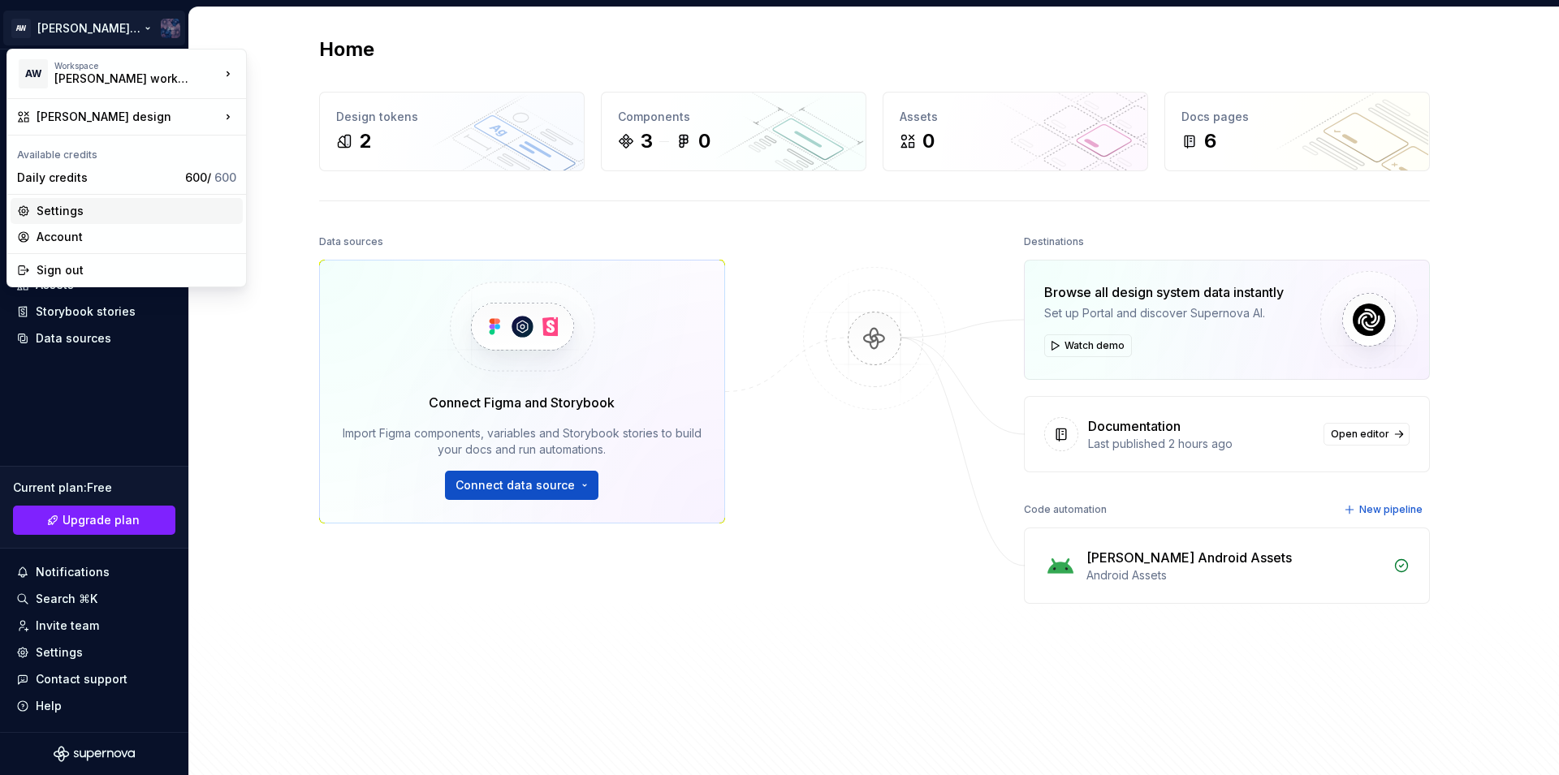
click at [96, 218] on div "Settings" at bounding box center [137, 211] width 200 height 16
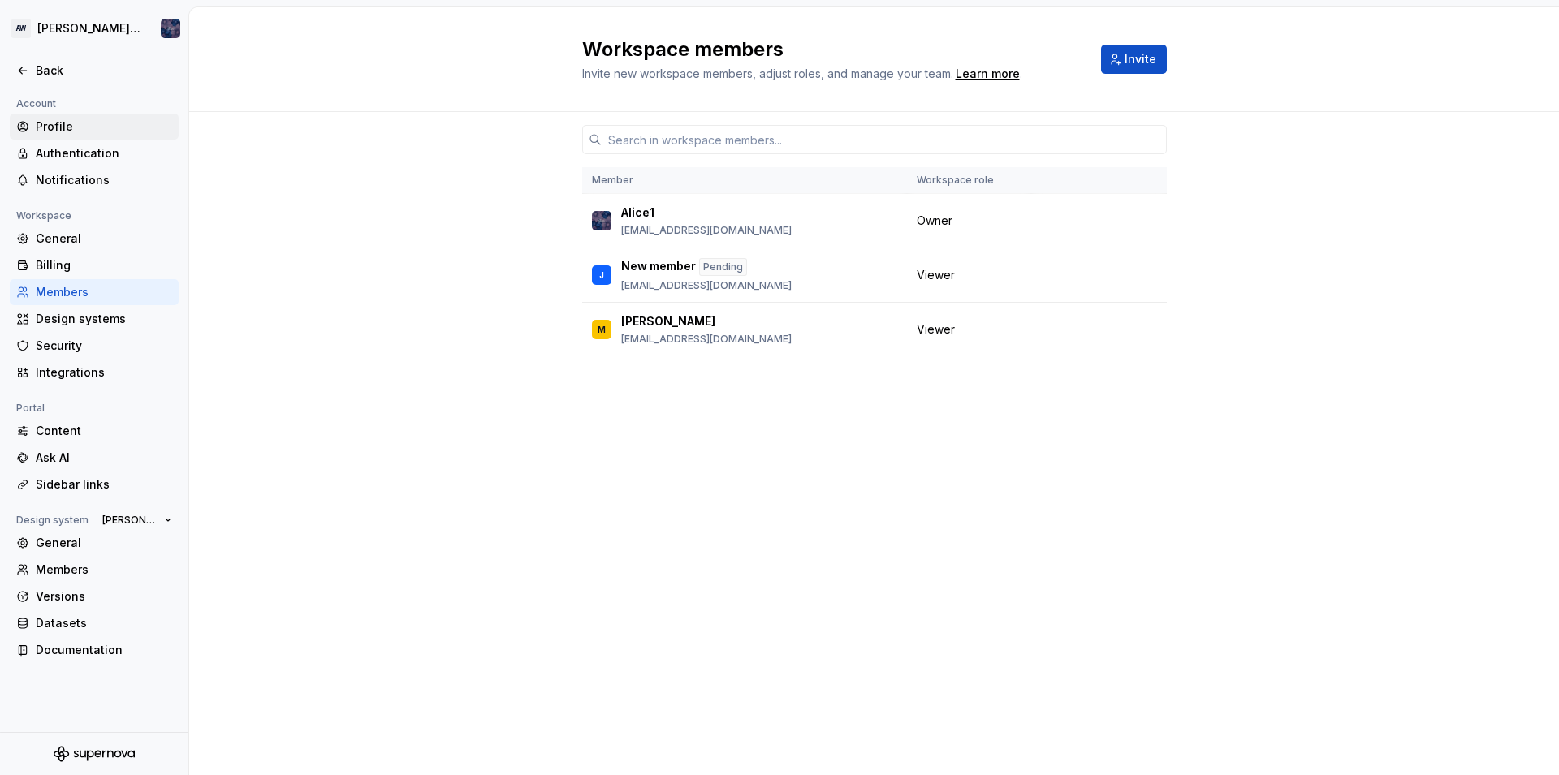
click at [63, 129] on div "Profile" at bounding box center [104, 127] width 136 height 16
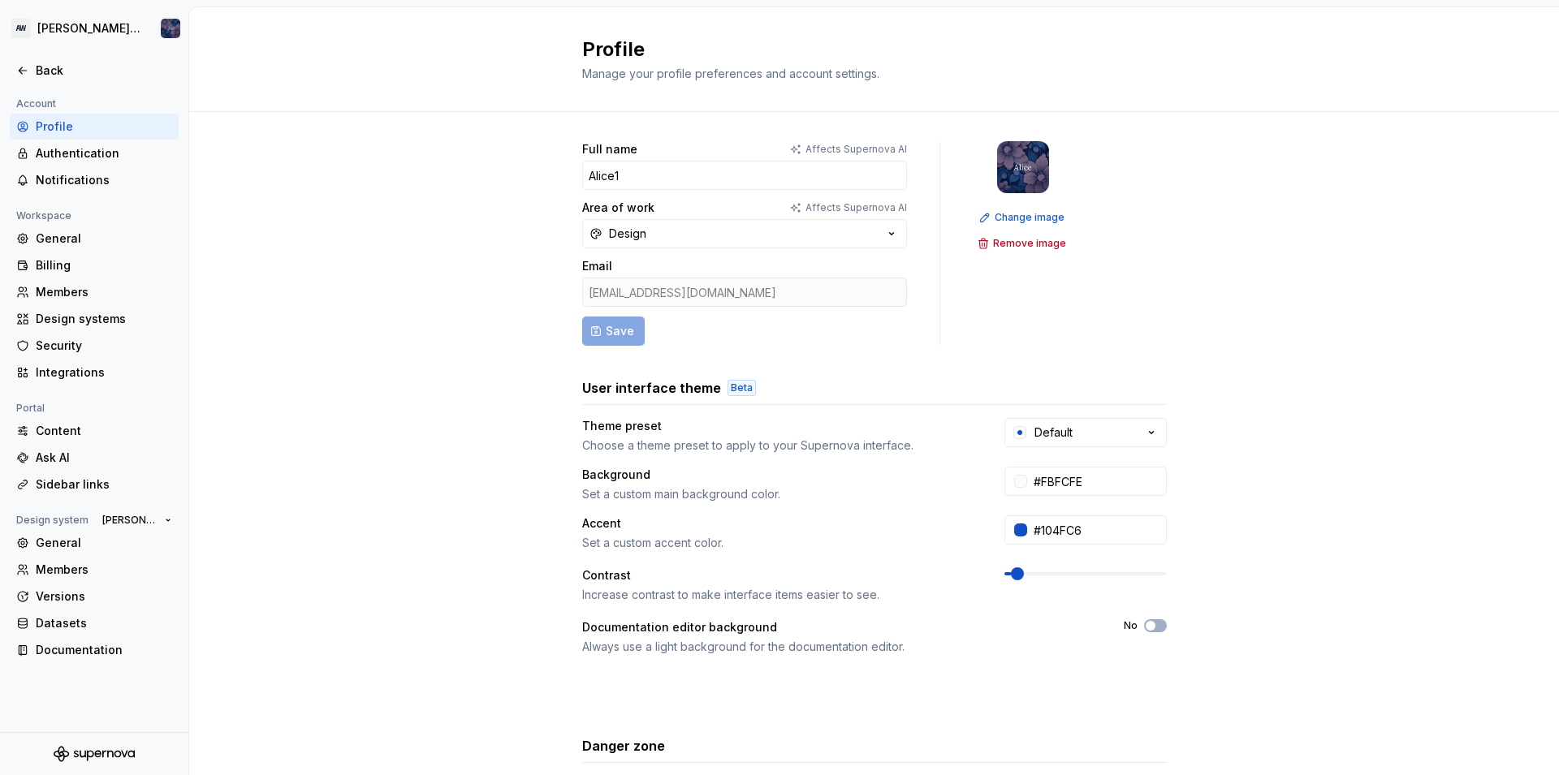
click at [65, 131] on div "Profile" at bounding box center [104, 127] width 136 height 16
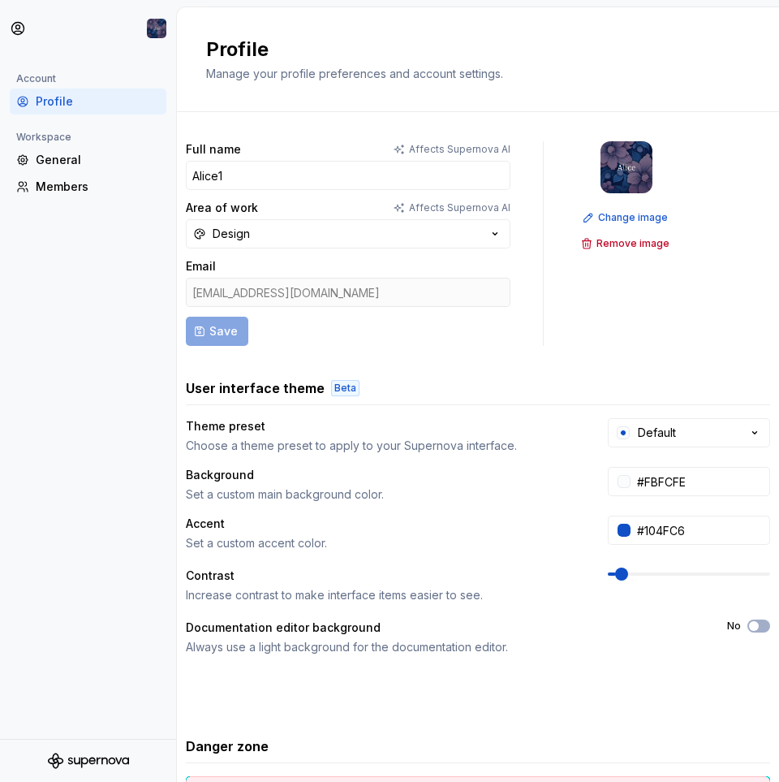
click at [30, 93] on div "Profile" at bounding box center [88, 102] width 157 height 26
click at [77, 101] on div "Profile" at bounding box center [98, 101] width 124 height 16
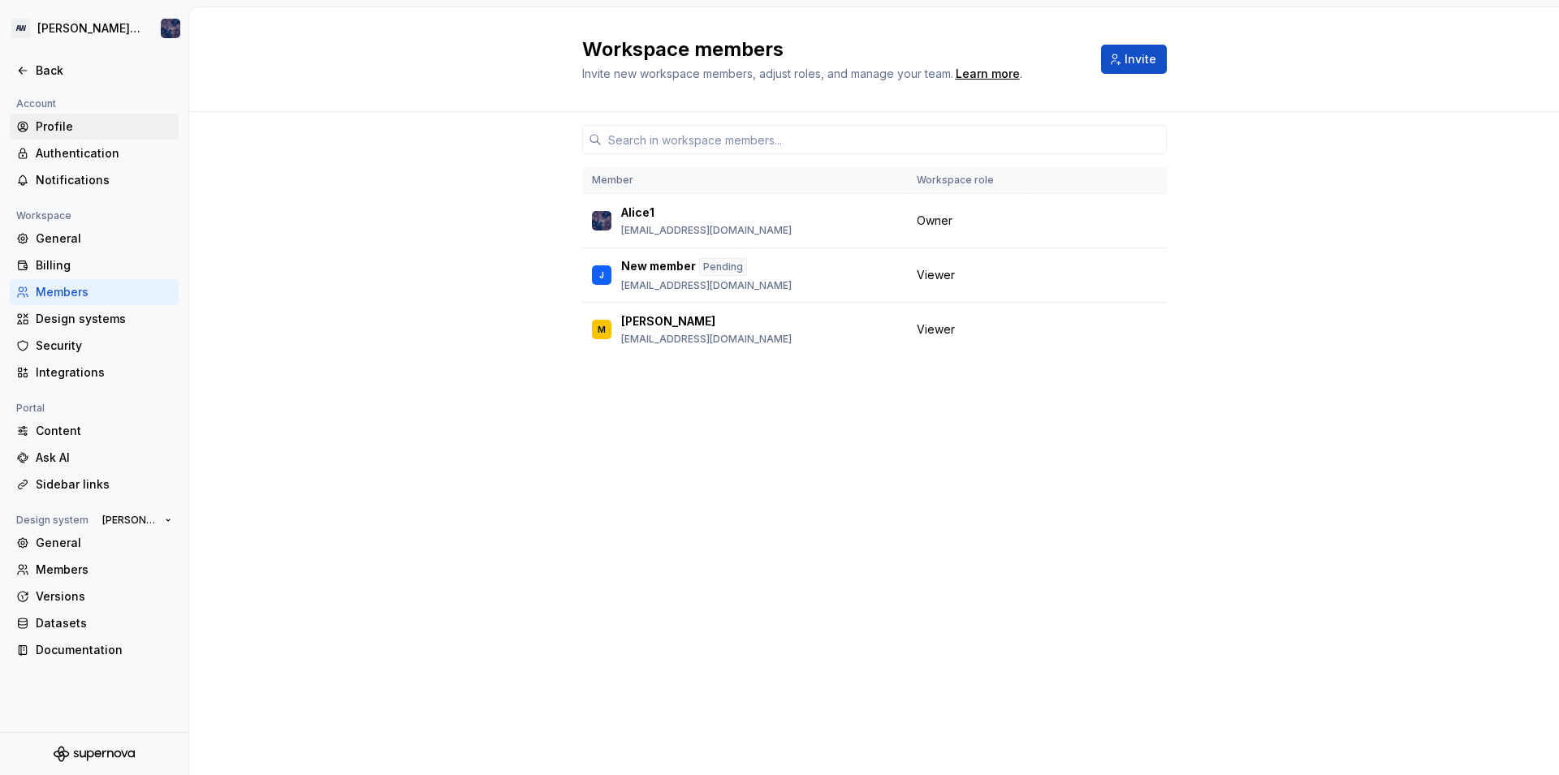
click at [76, 129] on div "Profile" at bounding box center [104, 127] width 136 height 16
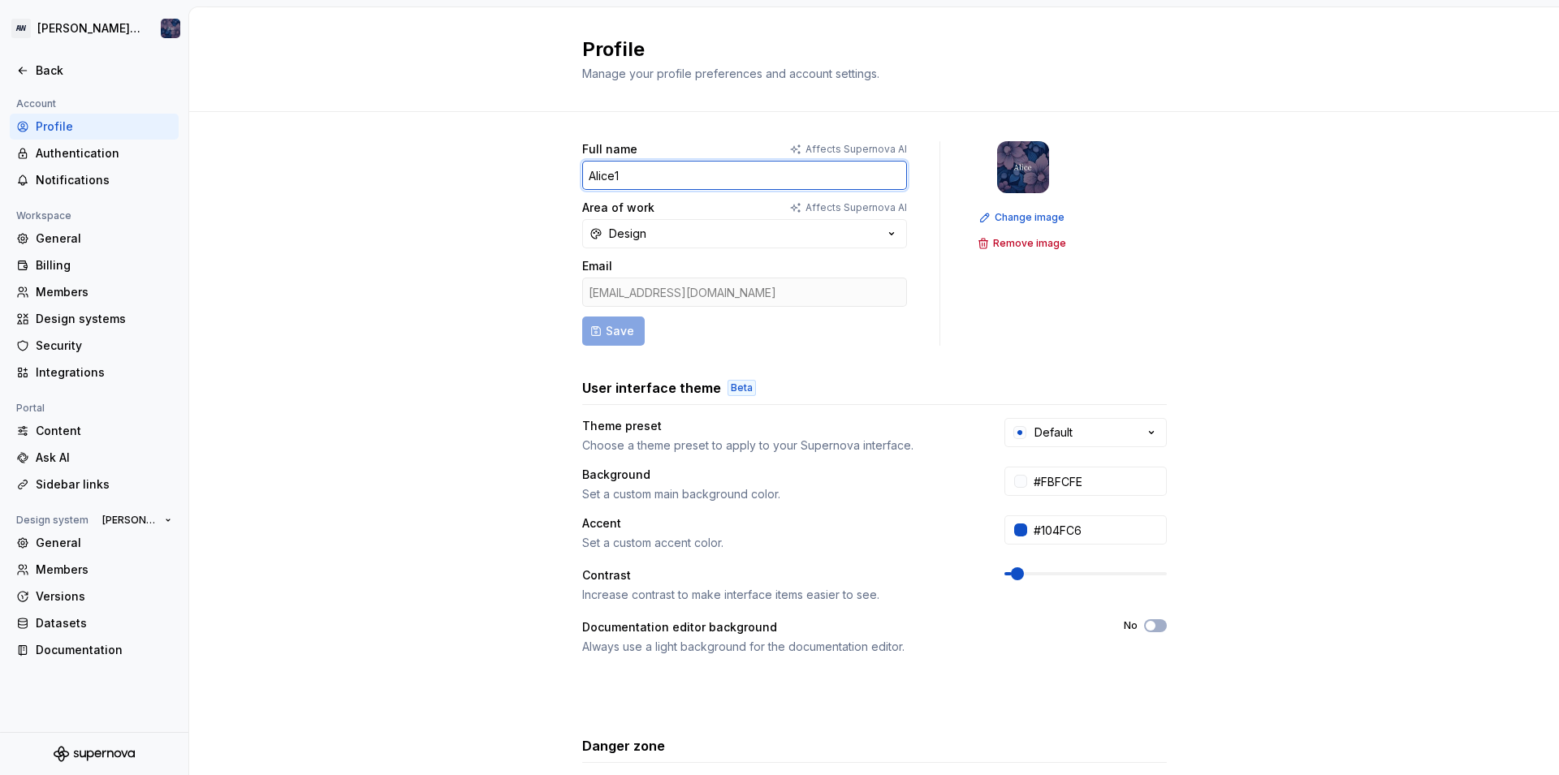
click at [630, 185] on input "Alice1" at bounding box center [744, 175] width 325 height 29
type input "[PERSON_NAME]"
click at [611, 335] on span "Save" at bounding box center [620, 331] width 28 height 16
click at [82, 123] on div "Profile" at bounding box center [104, 127] width 136 height 16
click at [631, 179] on input "Alice1" at bounding box center [744, 175] width 325 height 29
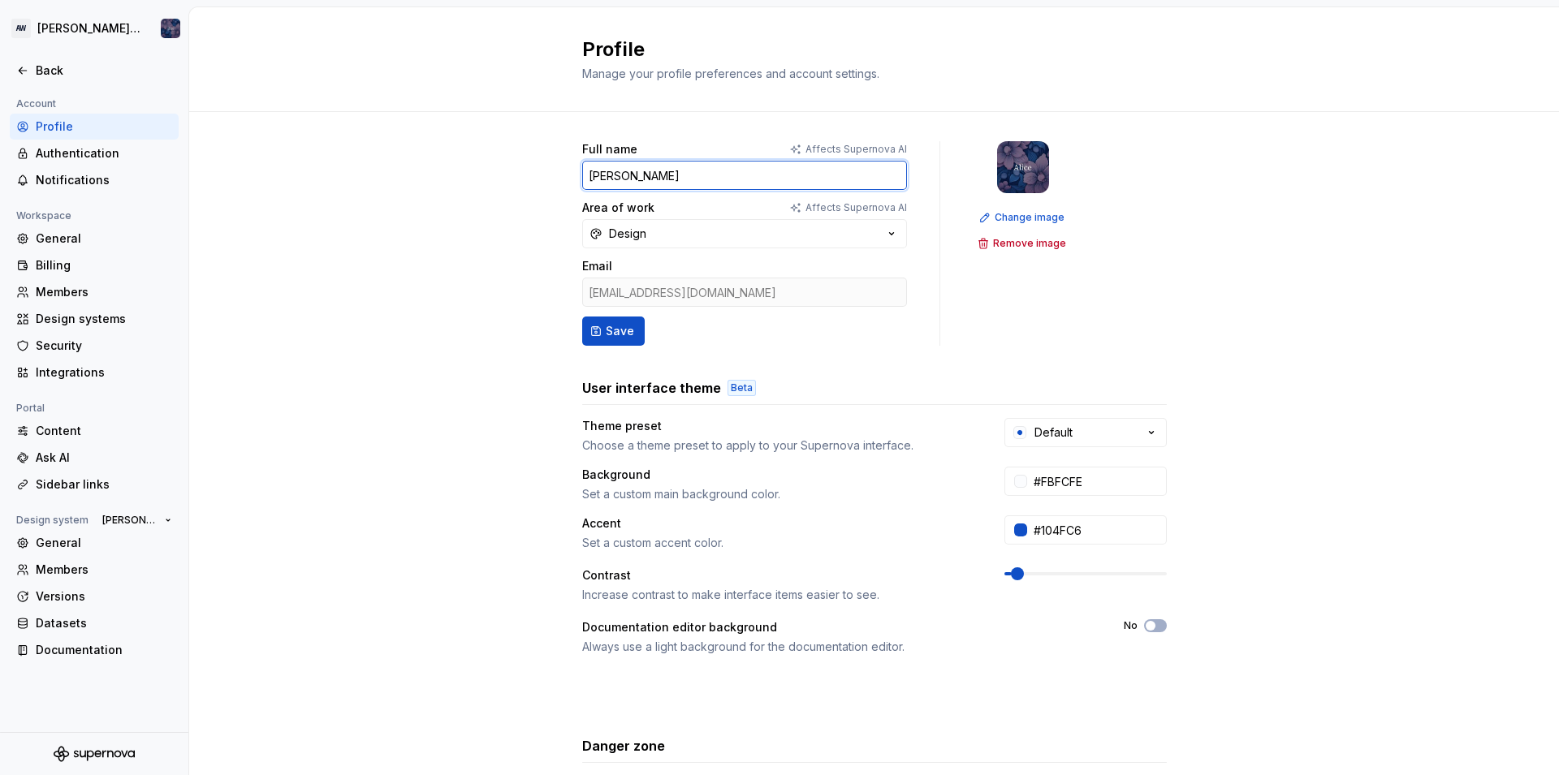
type input "[PERSON_NAME]"
click at [611, 319] on button "Save" at bounding box center [613, 331] width 63 height 29
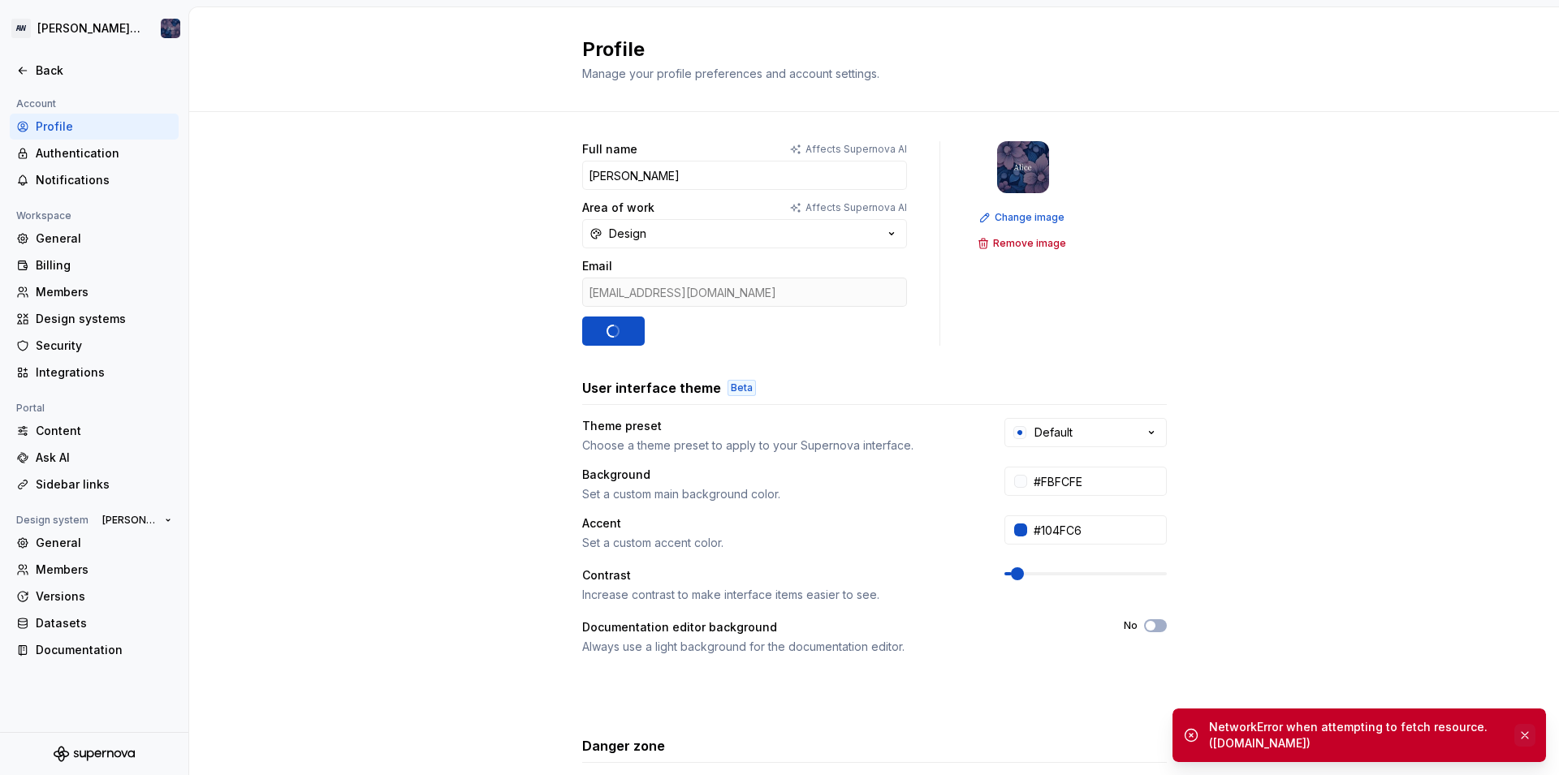
click at [1526, 732] on button "button" at bounding box center [1524, 735] width 21 height 23
